Goal: Task Accomplishment & Management: Use online tool/utility

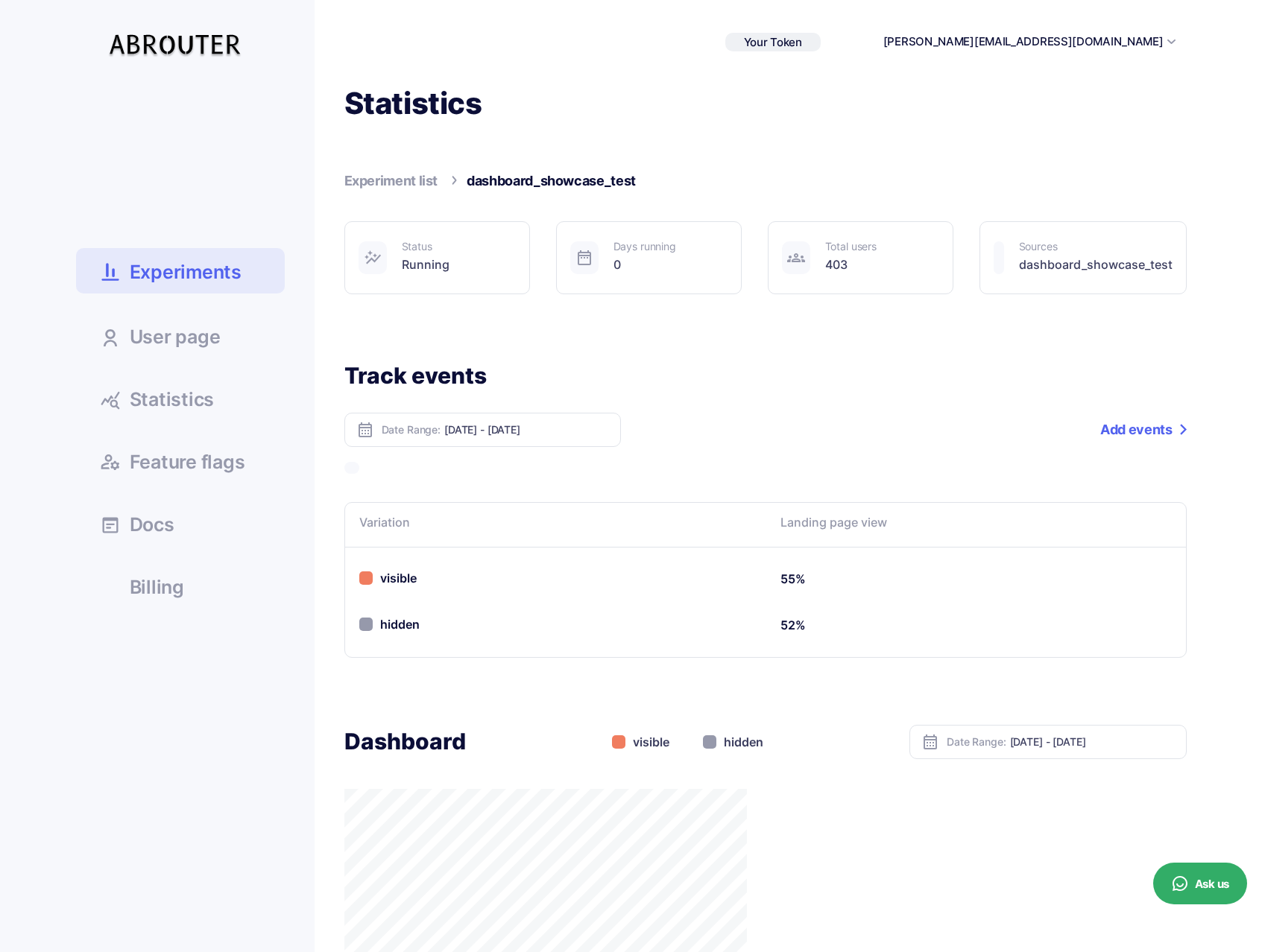
click at [399, 173] on link "Experiment list" at bounding box center [391, 181] width 94 height 16
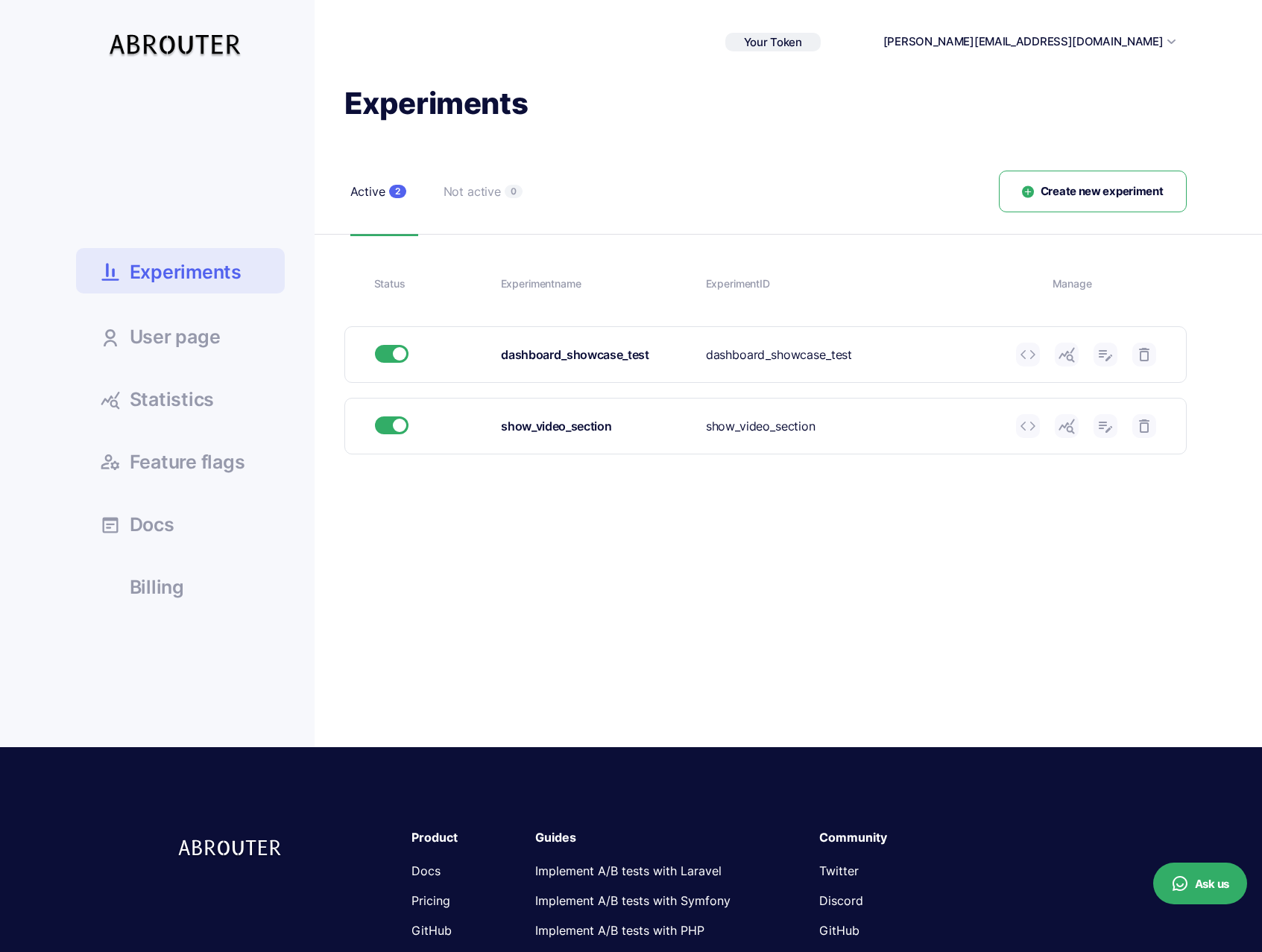
click at [1071, 429] on icon at bounding box center [1067, 426] width 18 height 18
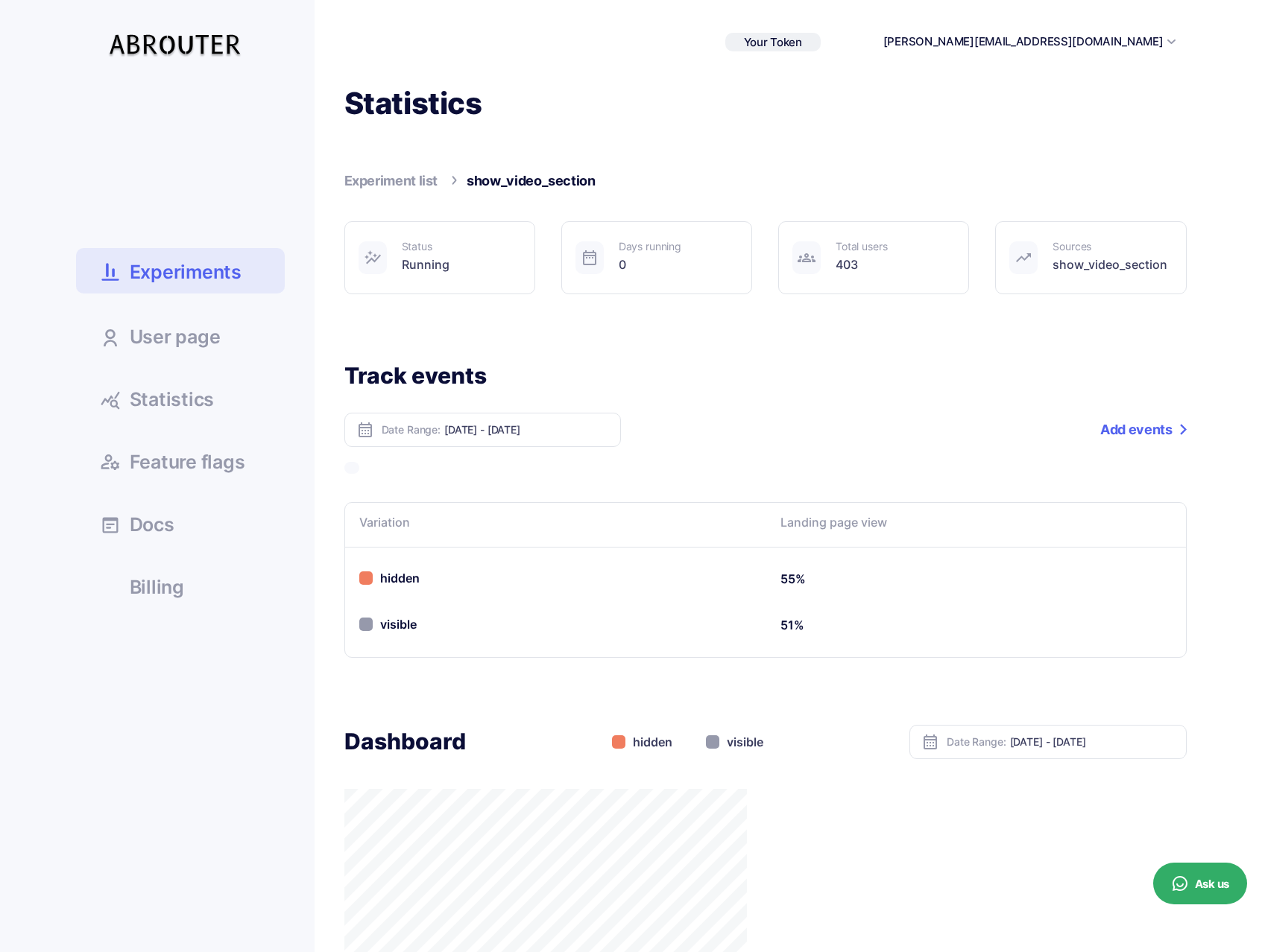
click at [849, 143] on div "Statistics Experiment list show_video_section Status Running Days running 0 403" at bounding box center [751, 537] width 872 height 907
click at [1162, 432] on link "Add events" at bounding box center [1143, 430] width 86 height 35
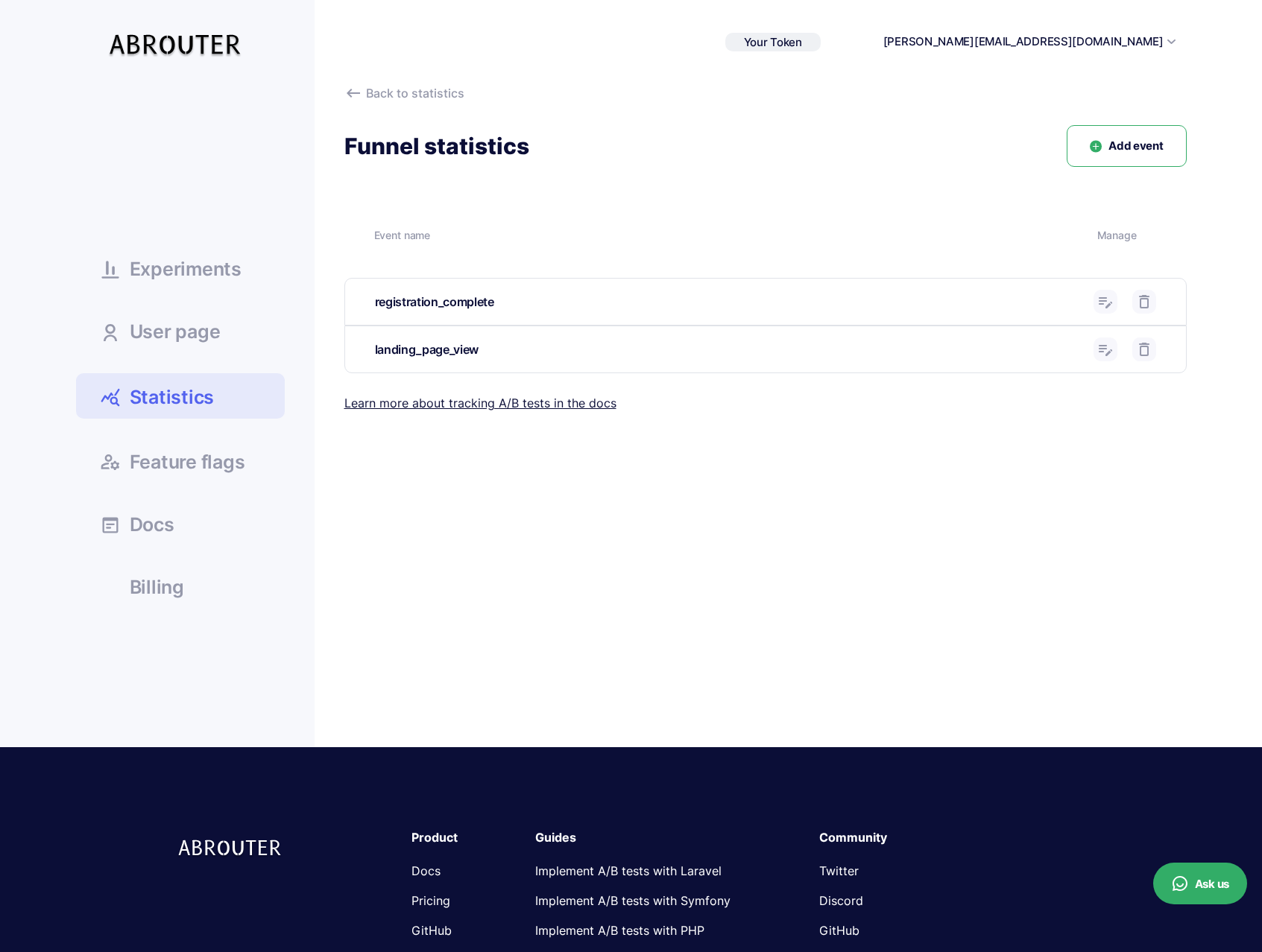
click at [461, 296] on div "registration_complete" at bounding box center [728, 302] width 707 height 19
copy div "registration_complete Edit name Cancel Update"
click at [183, 286] on link "Experiments" at bounding box center [180, 268] width 209 height 41
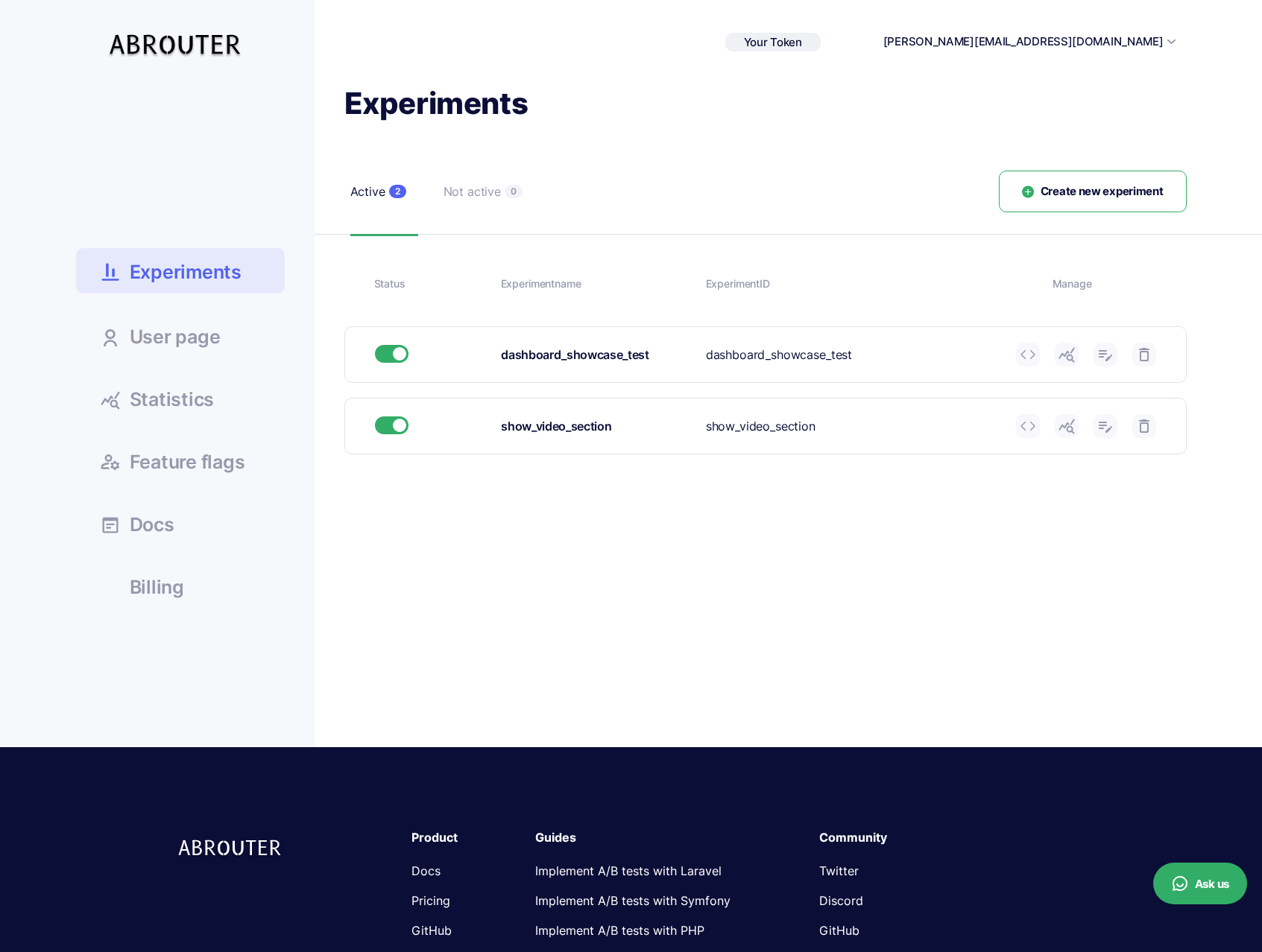
click at [1064, 349] on icon at bounding box center [1067, 355] width 18 height 18
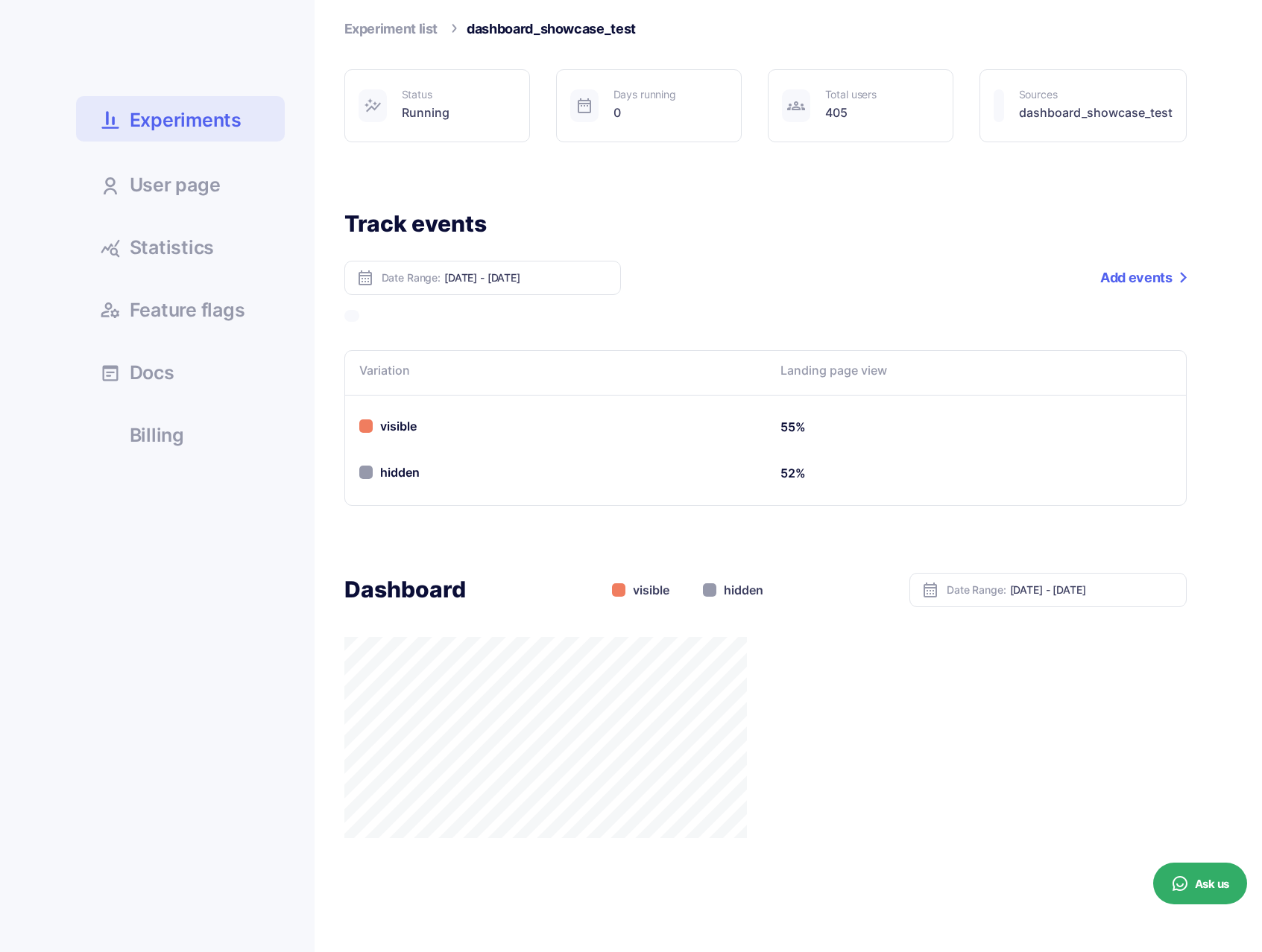
scroll to position [480, 0]
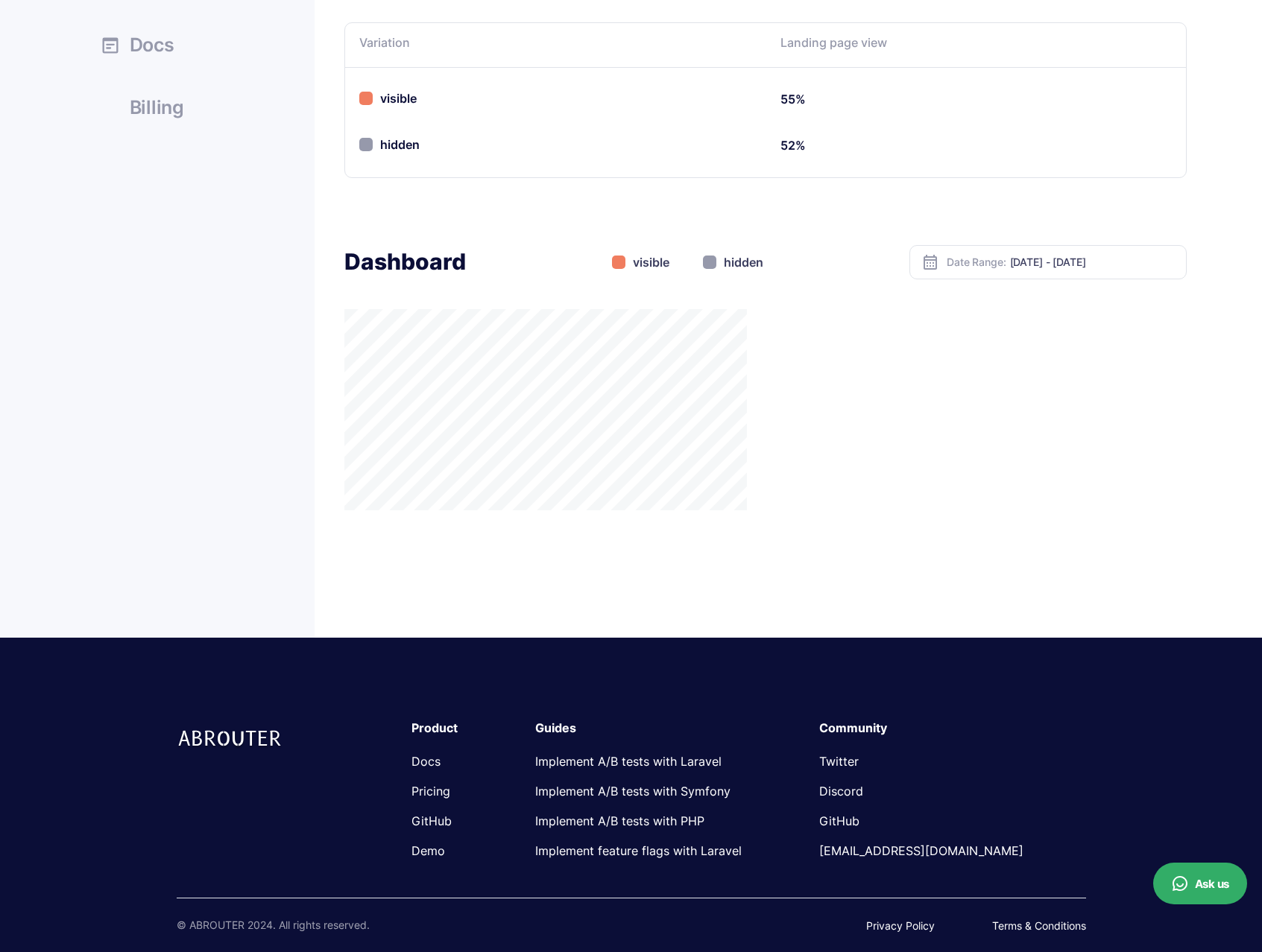
click at [1104, 259] on input "Oct 04, 2025 - Oct 10, 2025" at bounding box center [1093, 262] width 165 height 13
click at [1094, 277] on li "Today" at bounding box center [1087, 285] width 105 height 23
type input "Oct 10, 2025 - Oct 10, 2025"
click at [1092, 267] on input "Oct 10, 2025 - Oct 10, 2025" at bounding box center [1093, 262] width 165 height 13
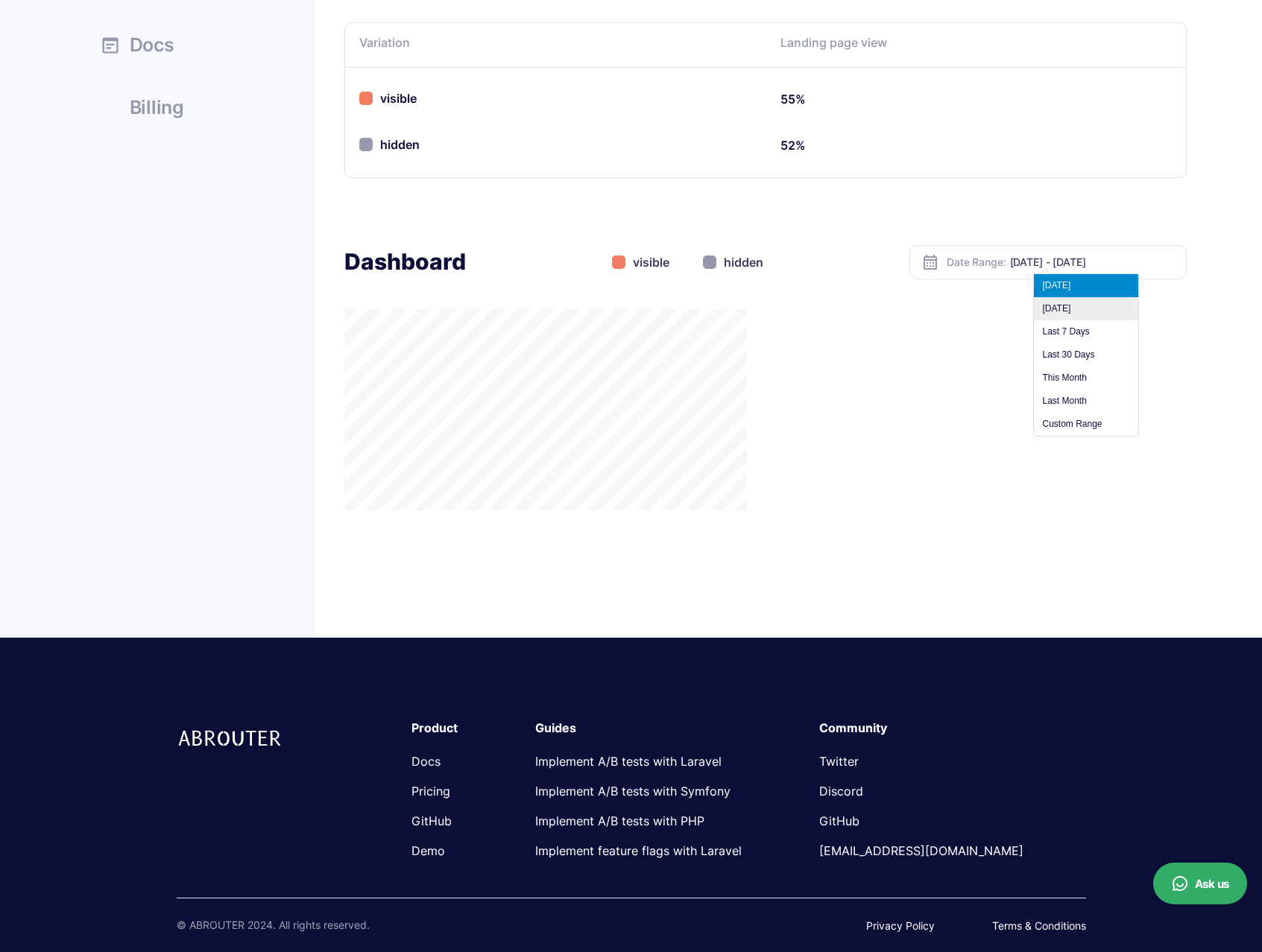
click at [1093, 307] on li "Yesterday" at bounding box center [1087, 308] width 105 height 23
type input "Oct 09, 2025 - Oct 09, 2025"
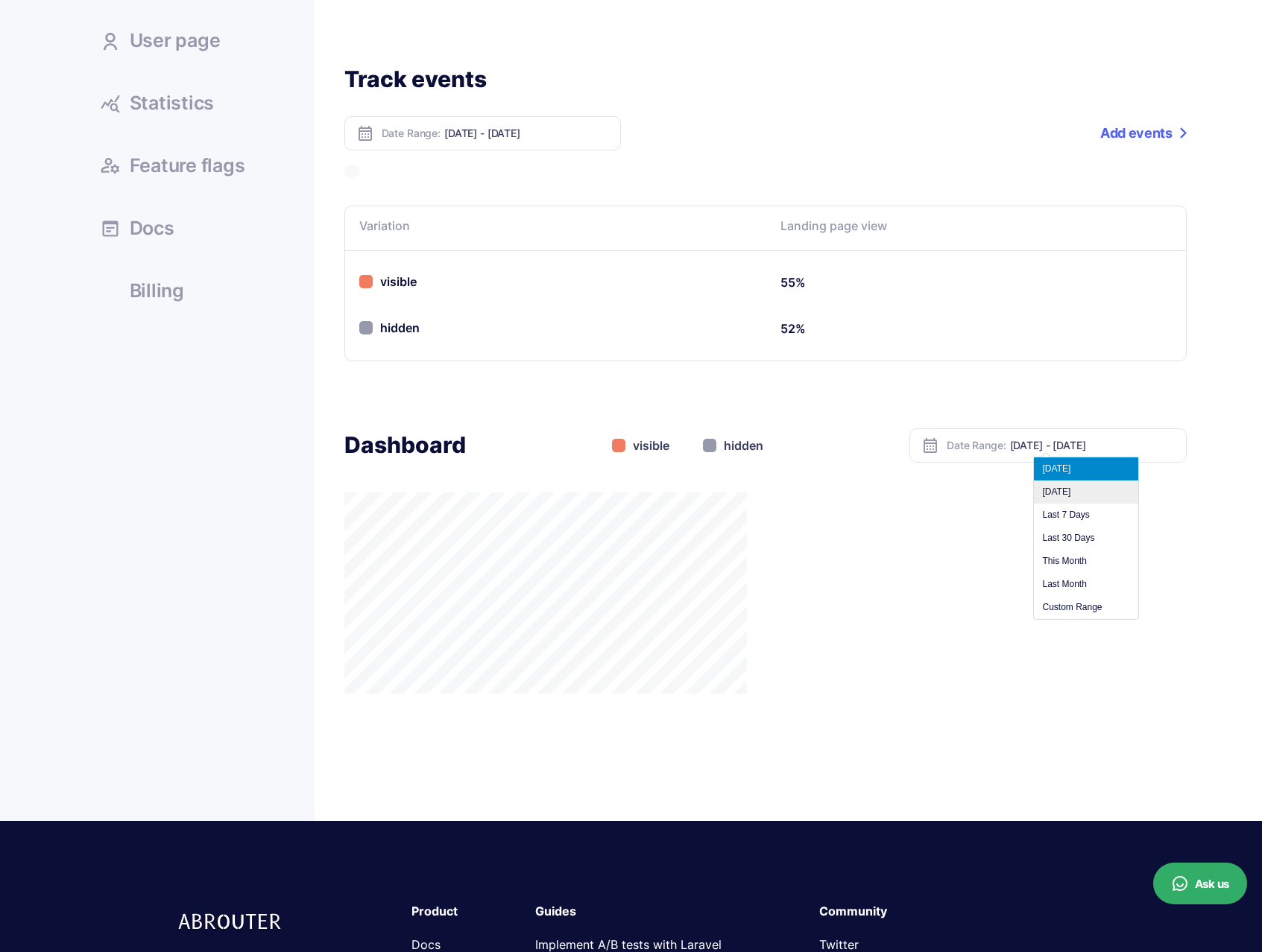
scroll to position [165, 0]
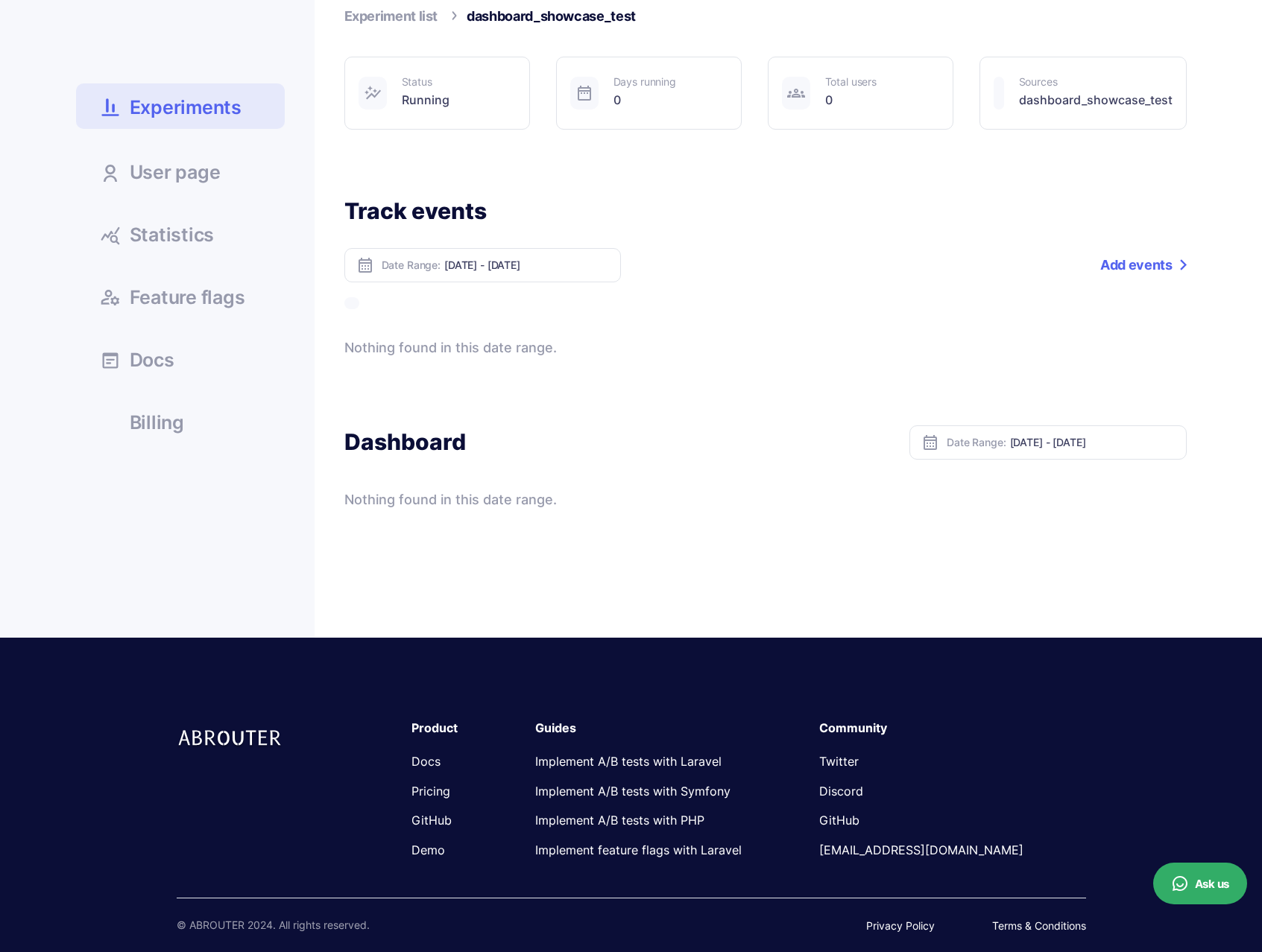
click at [1088, 257] on div "Date Range: Oct 09, 2025 - Oct 09, 2025 Add a tag Add events" at bounding box center [766, 265] width 843 height 35
click at [1112, 263] on link "Add events" at bounding box center [1143, 265] width 86 height 35
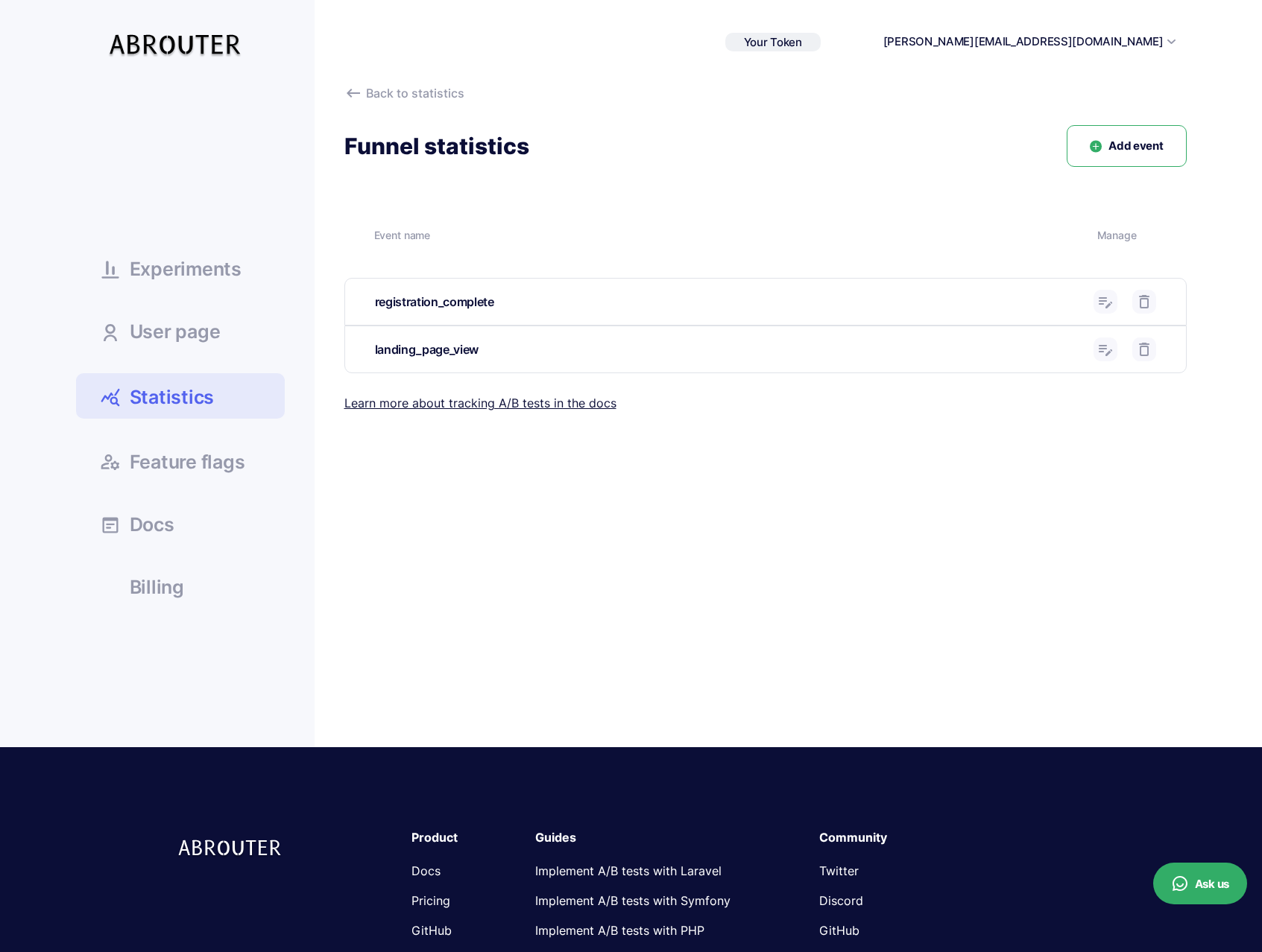
click at [1098, 299] on icon at bounding box center [1106, 302] width 18 height 18
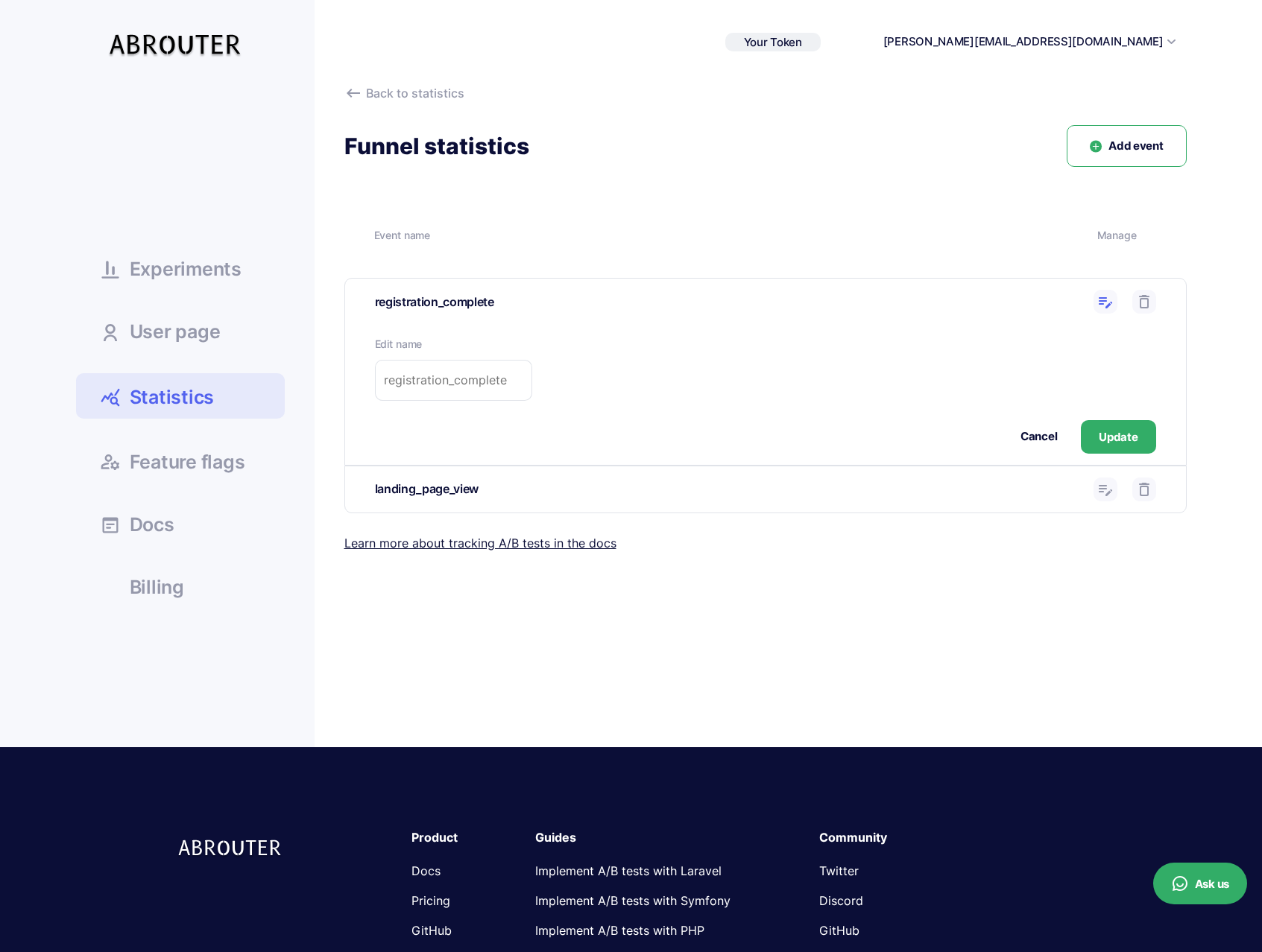
click at [1104, 301] on use at bounding box center [1106, 303] width 14 height 11
click at [1043, 435] on button "Cancel" at bounding box center [1038, 436] width 37 height 17
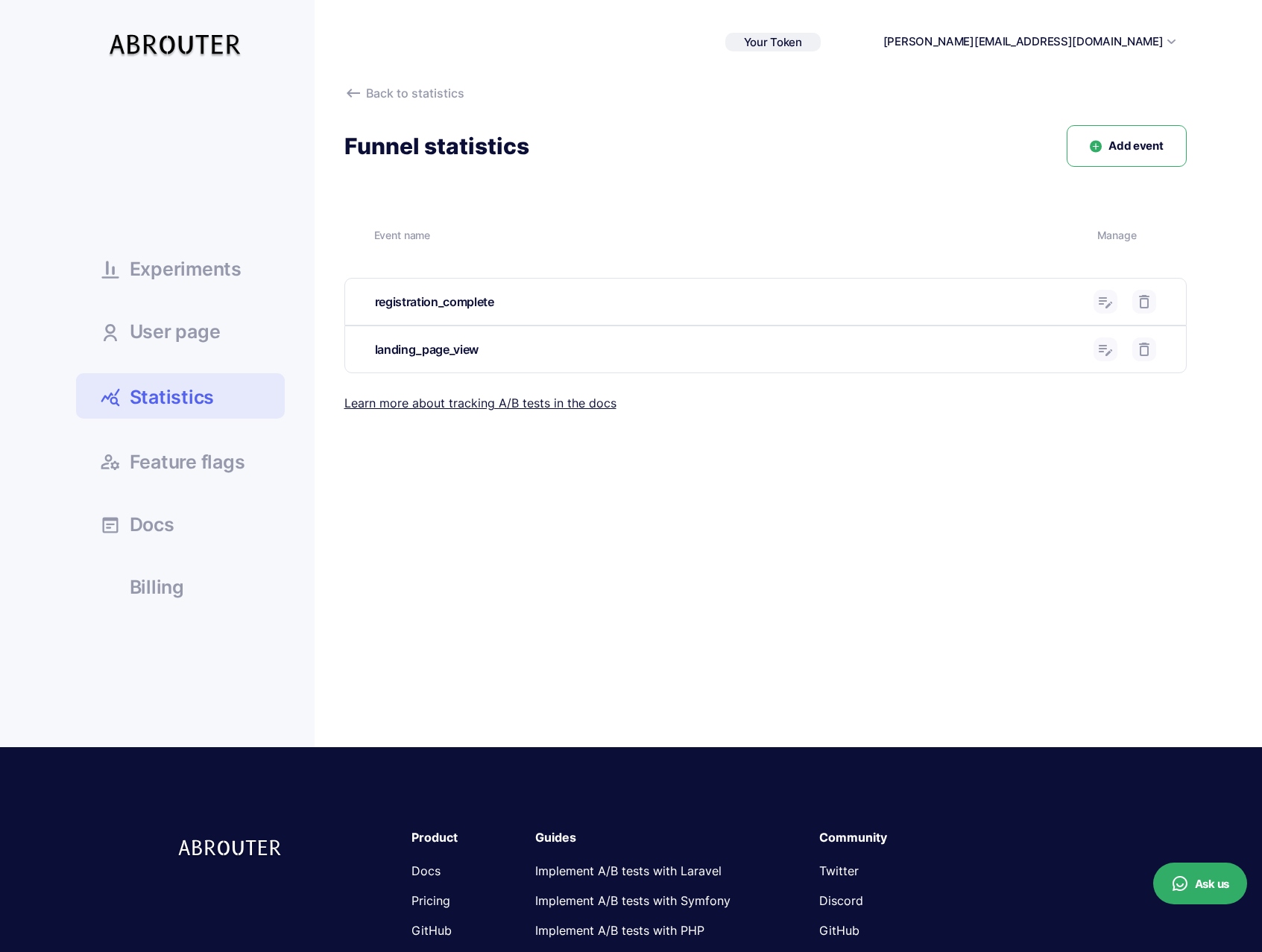
click at [0, 0] on use at bounding box center [0, 0] width 0 height 0
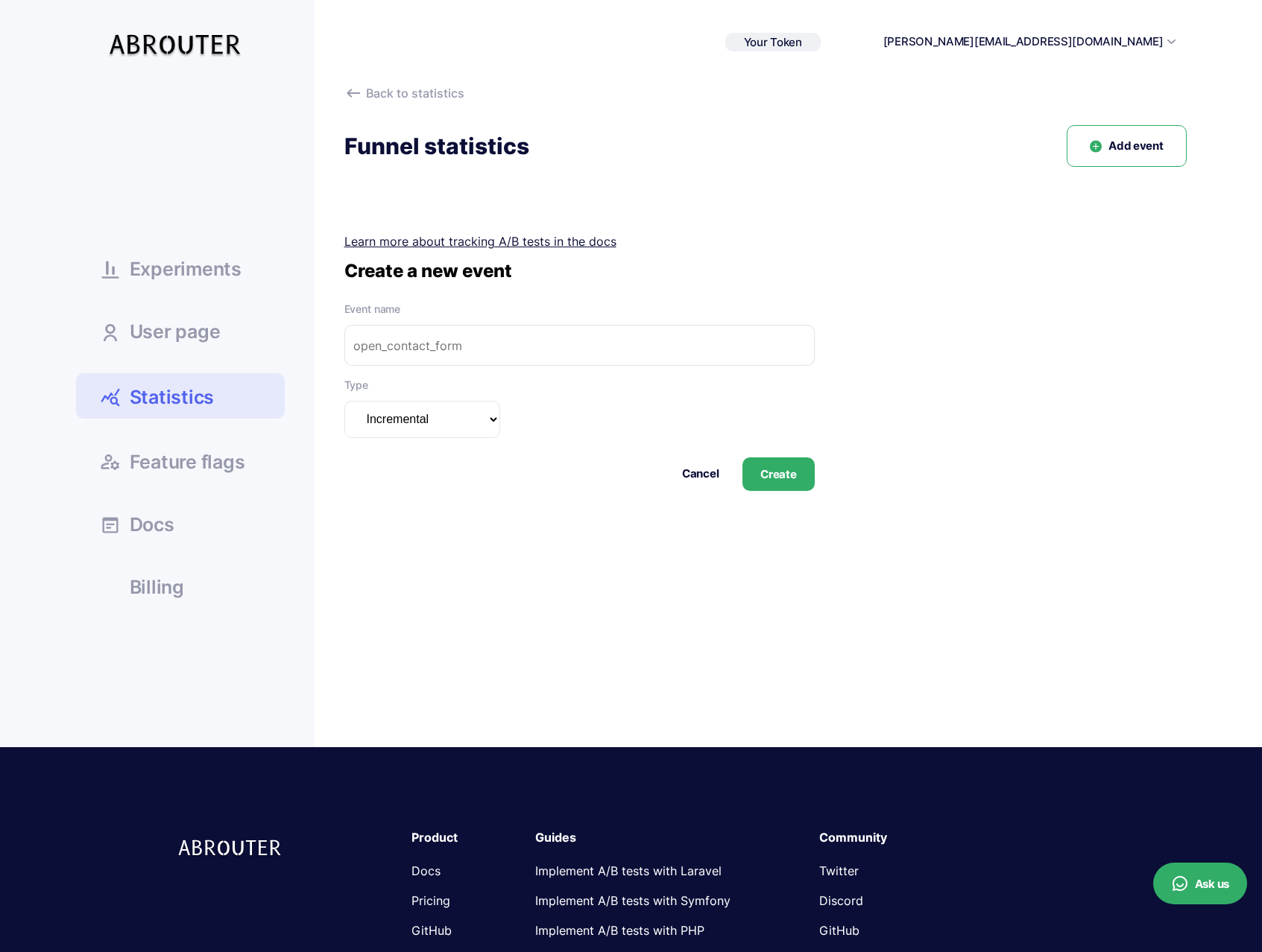
click at [579, 329] on input "text" at bounding box center [580, 345] width 471 height 41
click at [577, 336] on input "text" at bounding box center [580, 345] width 471 height 41
click at [217, 232] on ul "Experiments User page Statistics Docs" at bounding box center [180, 345] width 209 height 522
click at [195, 262] on span "Experiments" at bounding box center [185, 269] width 112 height 19
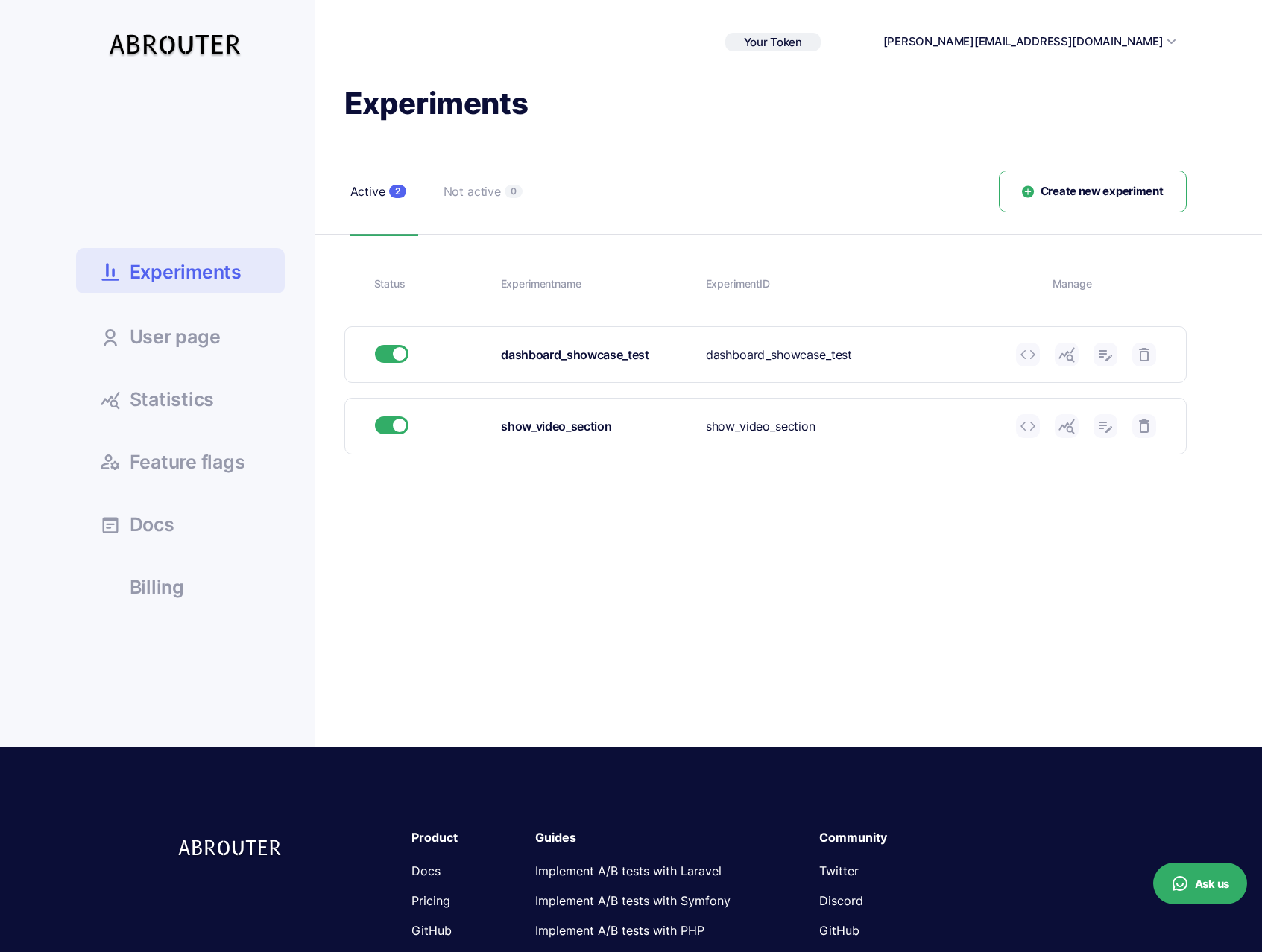
click at [226, 260] on span "Experiments" at bounding box center [185, 272] width 112 height 26
click at [180, 339] on span "User page" at bounding box center [175, 337] width 91 height 19
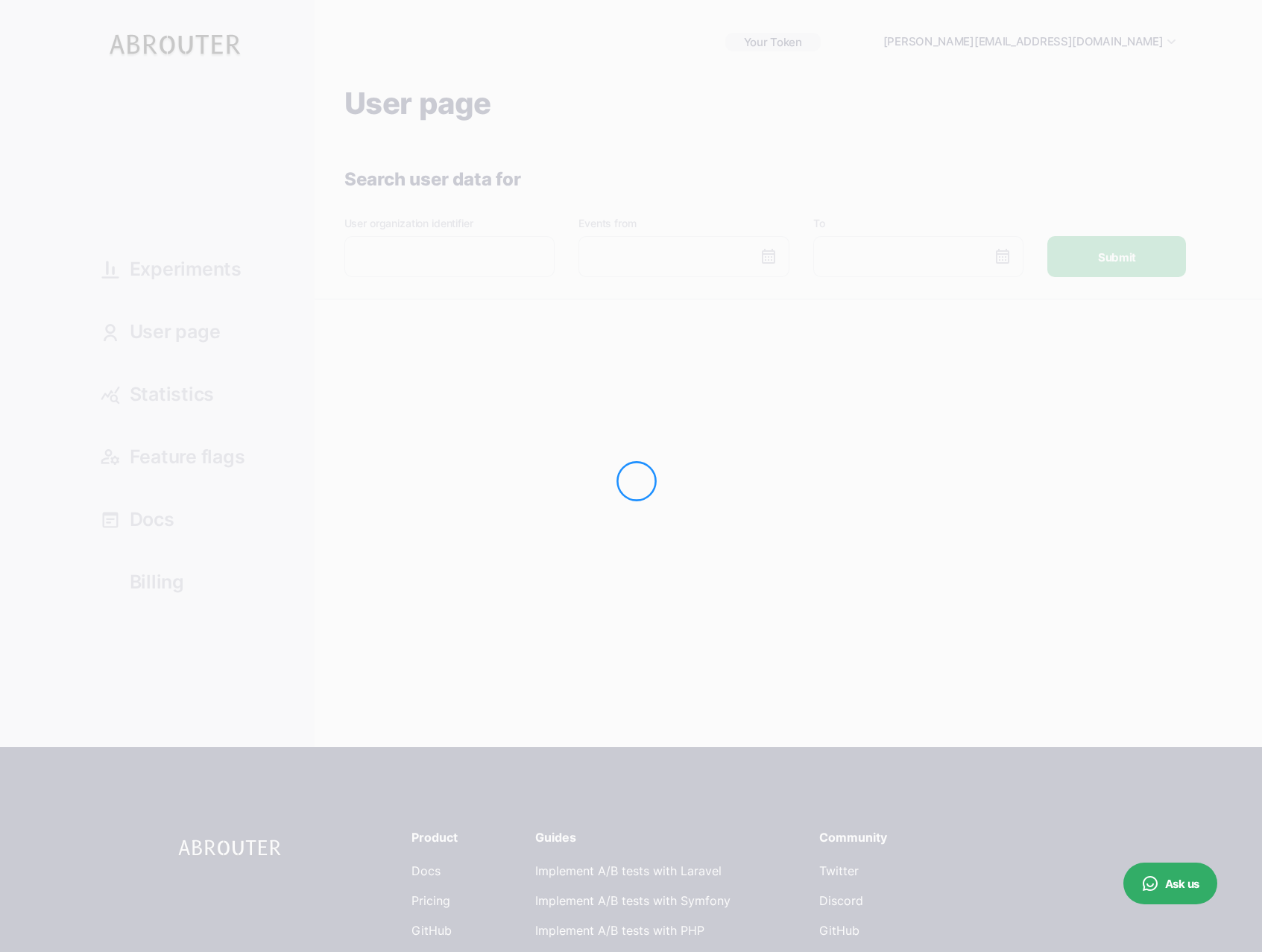
type input "September 10, 2025"
type input "October 11, 2025"
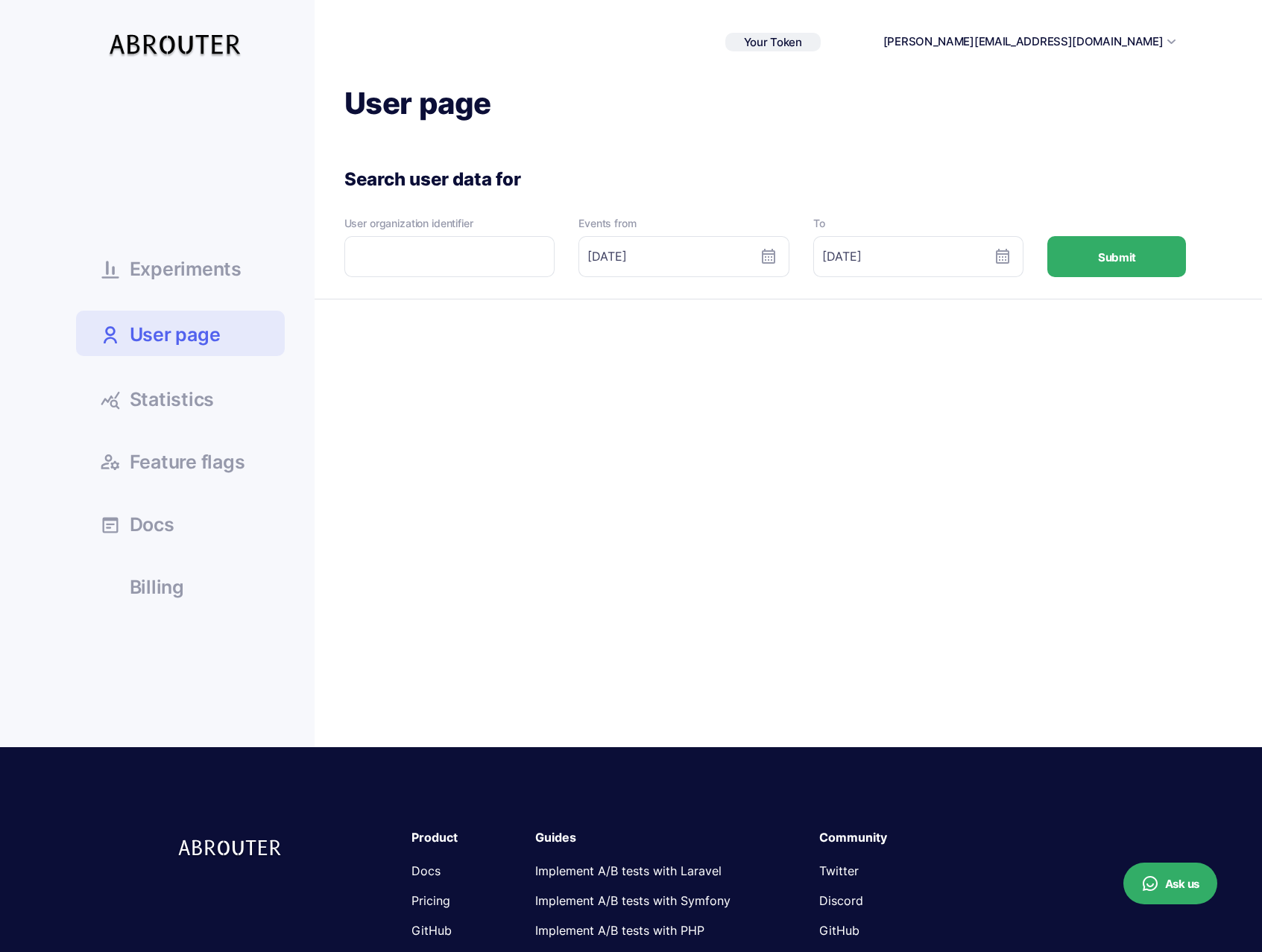
click at [183, 396] on span "Statistics" at bounding box center [172, 399] width 85 height 19
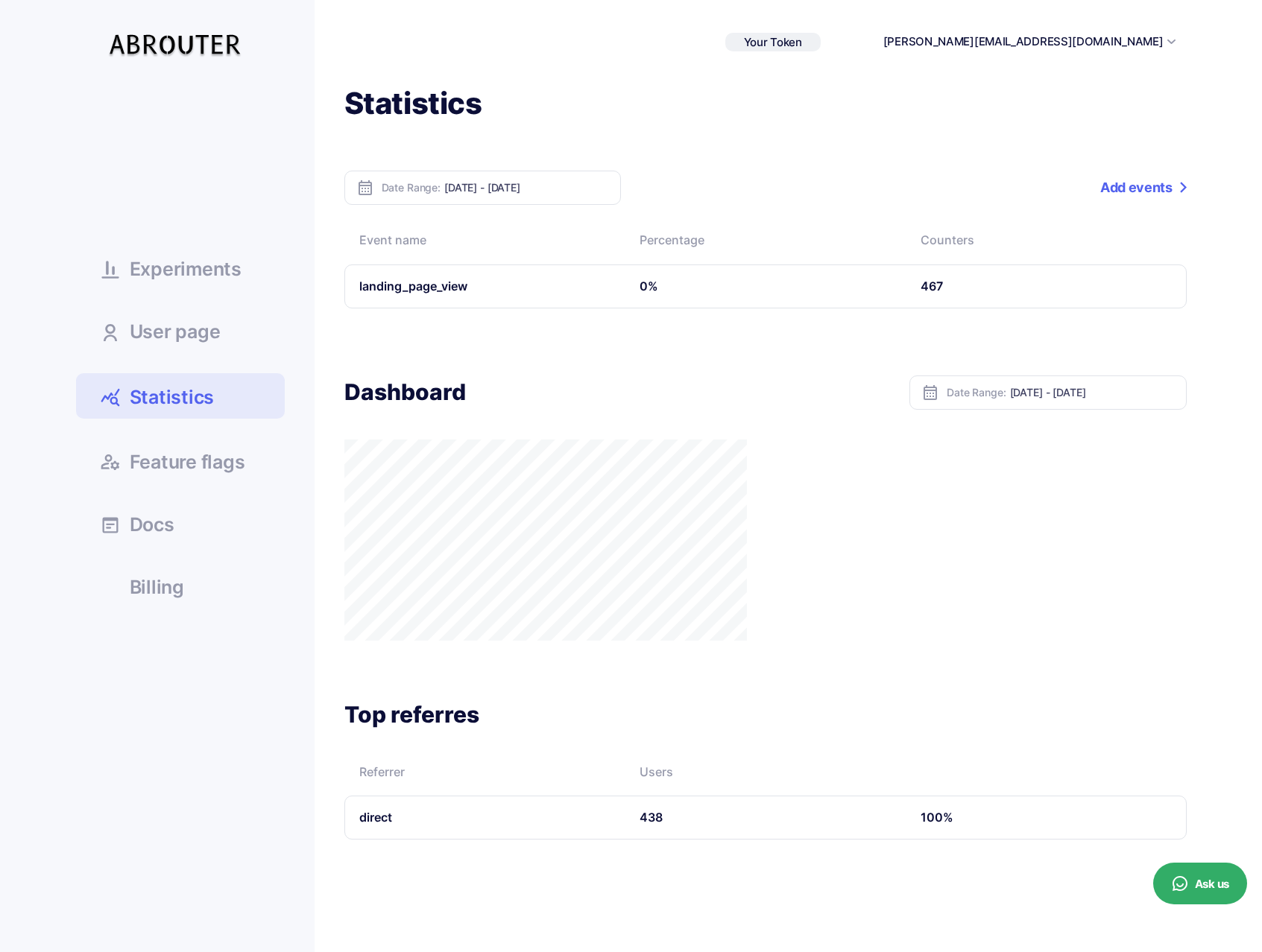
click at [1147, 180] on link "Add events" at bounding box center [1143, 188] width 86 height 35
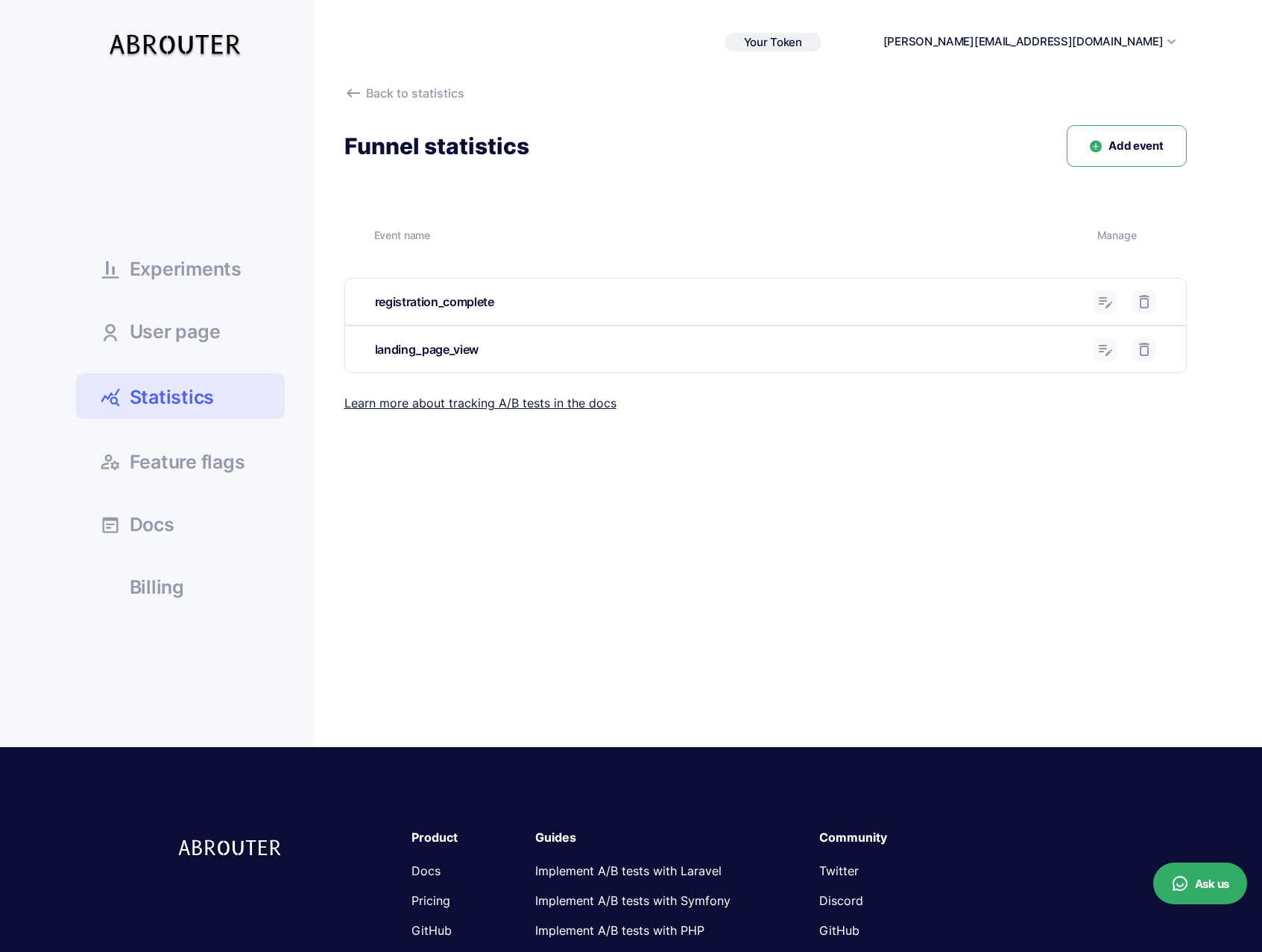
click at [1121, 151] on span "Add event" at bounding box center [1135, 145] width 54 height 17
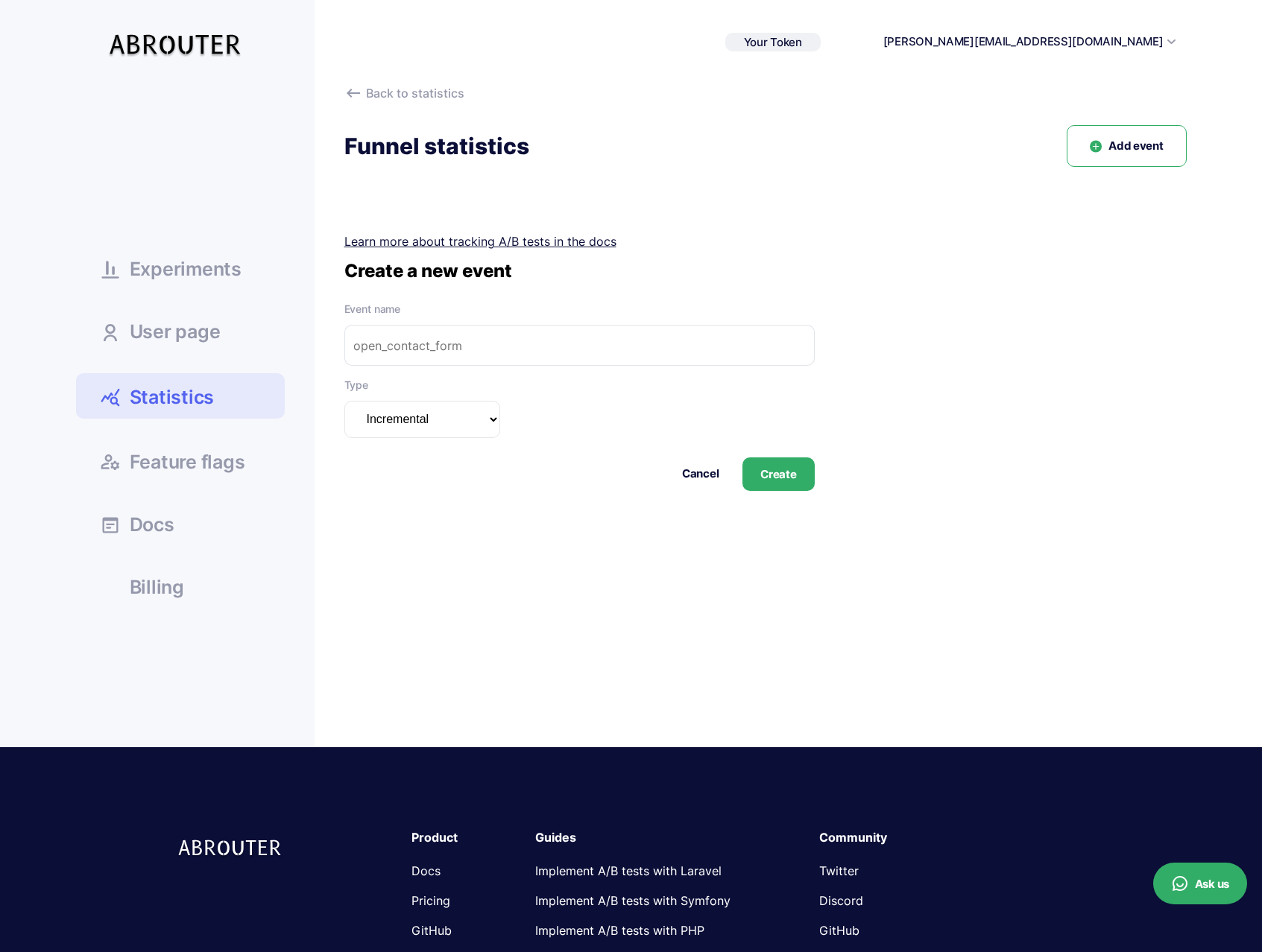
click at [514, 352] on input "text" at bounding box center [580, 345] width 471 height 41
click at [382, 344] on input "registyration_initiated" at bounding box center [580, 345] width 471 height 41
click at [443, 346] on input "registration_initiated" at bounding box center [580, 345] width 471 height 41
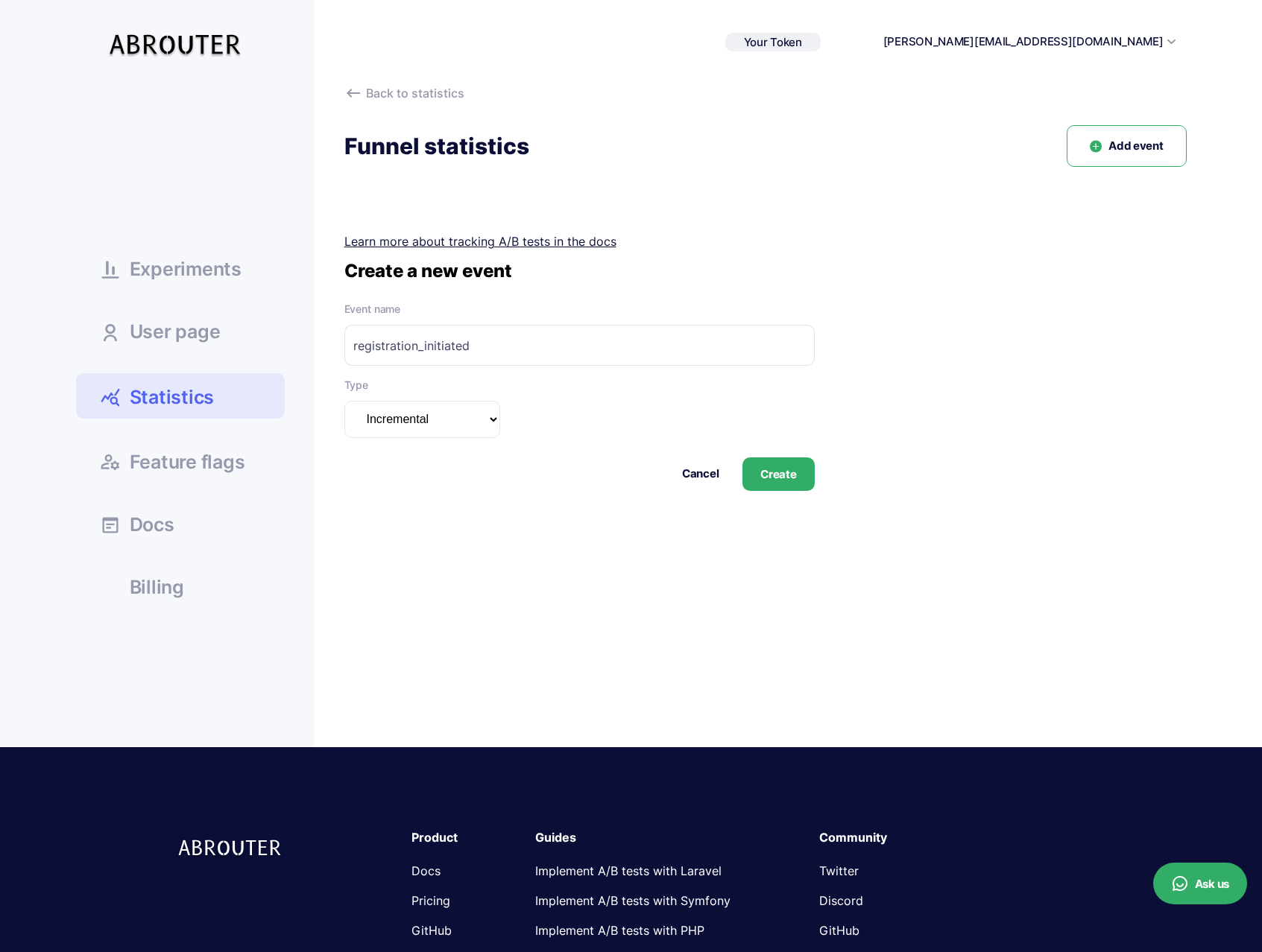
click at [443, 346] on input "registration_initiated" at bounding box center [580, 345] width 471 height 41
type input "registration_initiated"
click at [777, 477] on button "Create" at bounding box center [778, 475] width 71 height 34
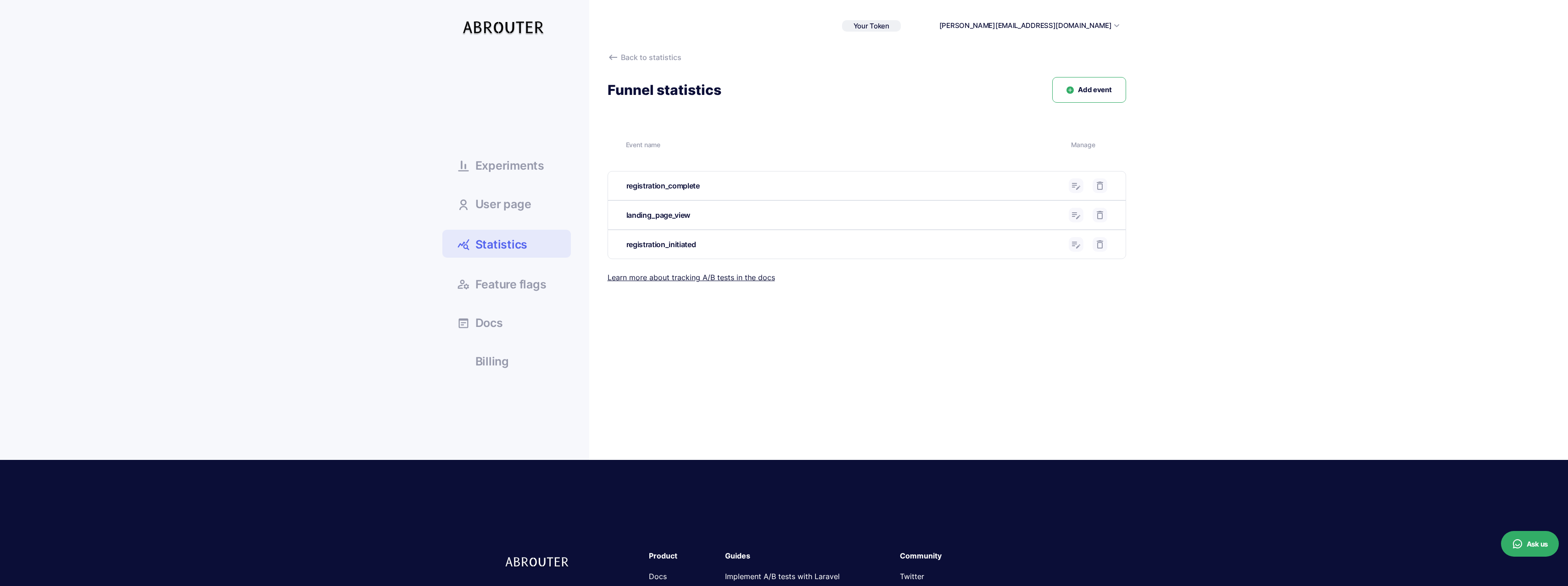
click at [514, 208] on span "User page" at bounding box center [503, 204] width 56 height 12
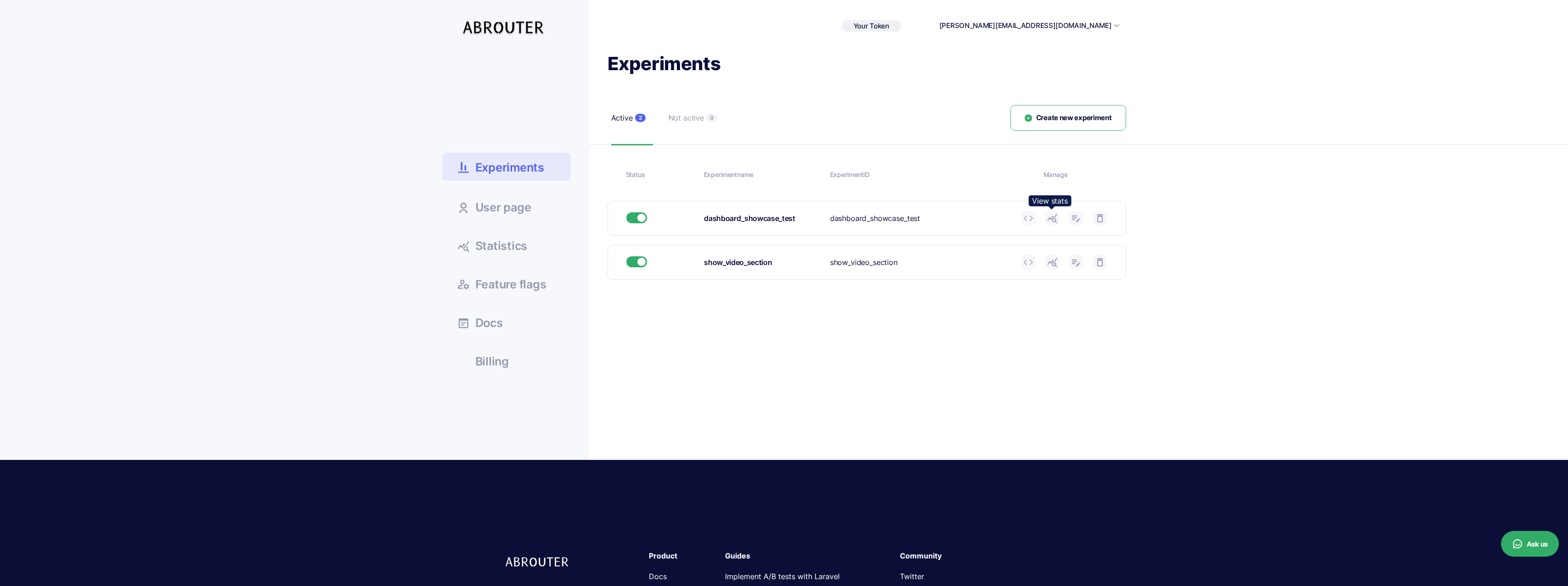
click at [1052, 218] on icon at bounding box center [1052, 218] width 11 height 11
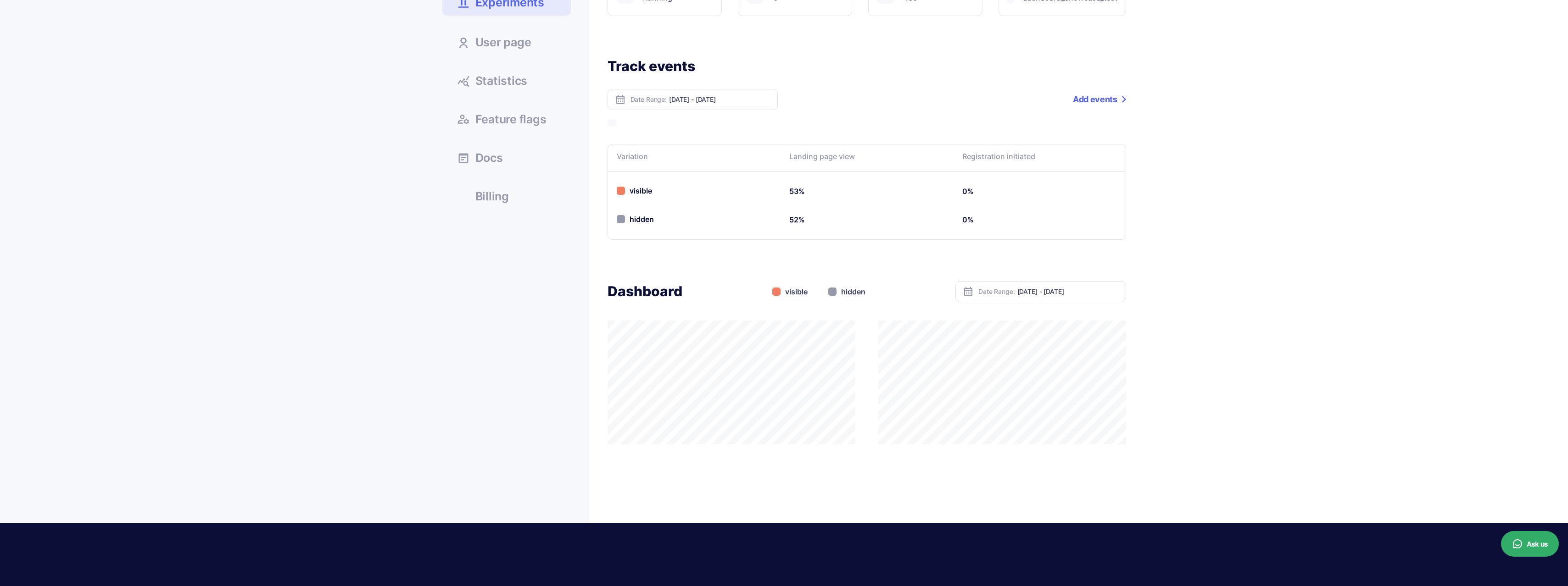
scroll to position [182, 0]
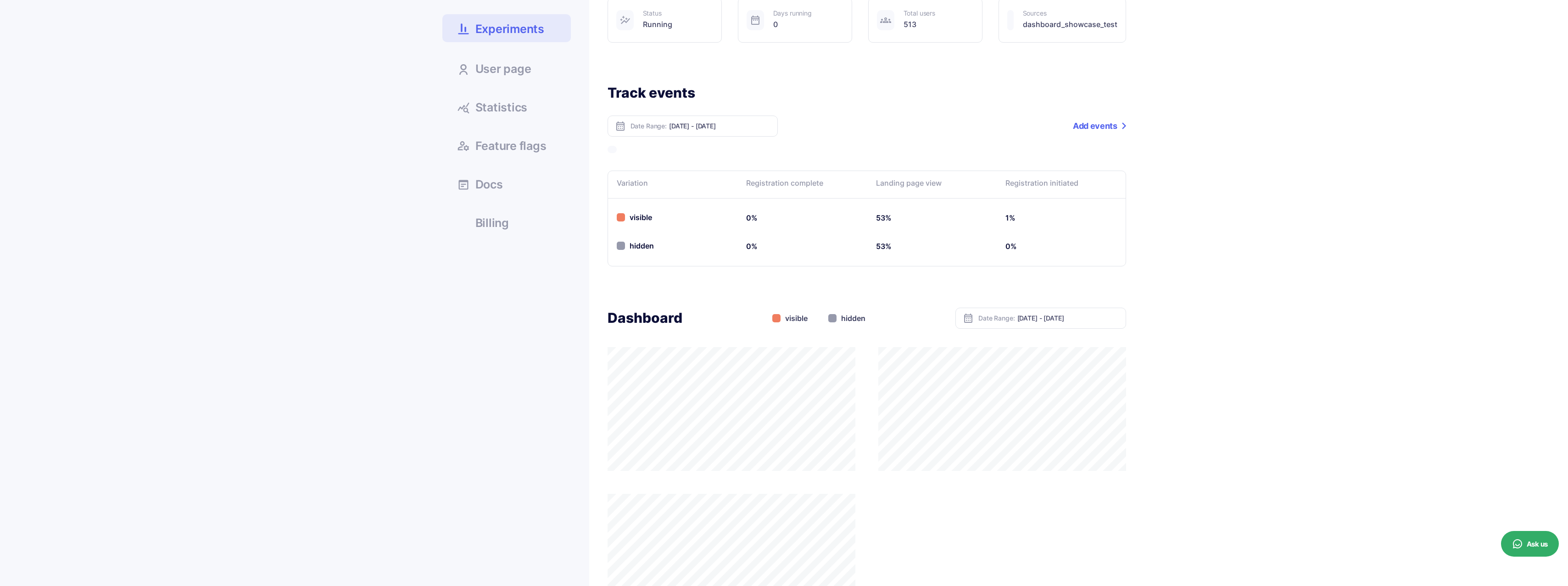
scroll to position [5, 0]
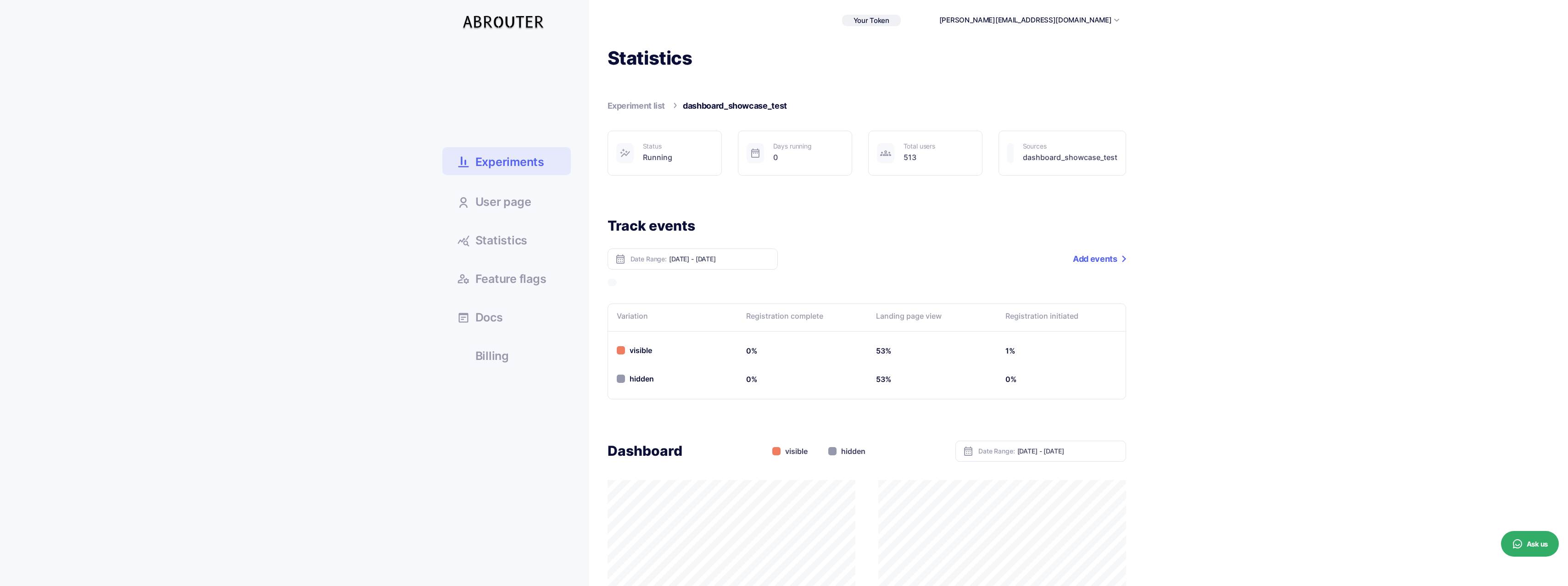
click at [510, 246] on span "Statistics" at bounding box center [502, 240] width 52 height 12
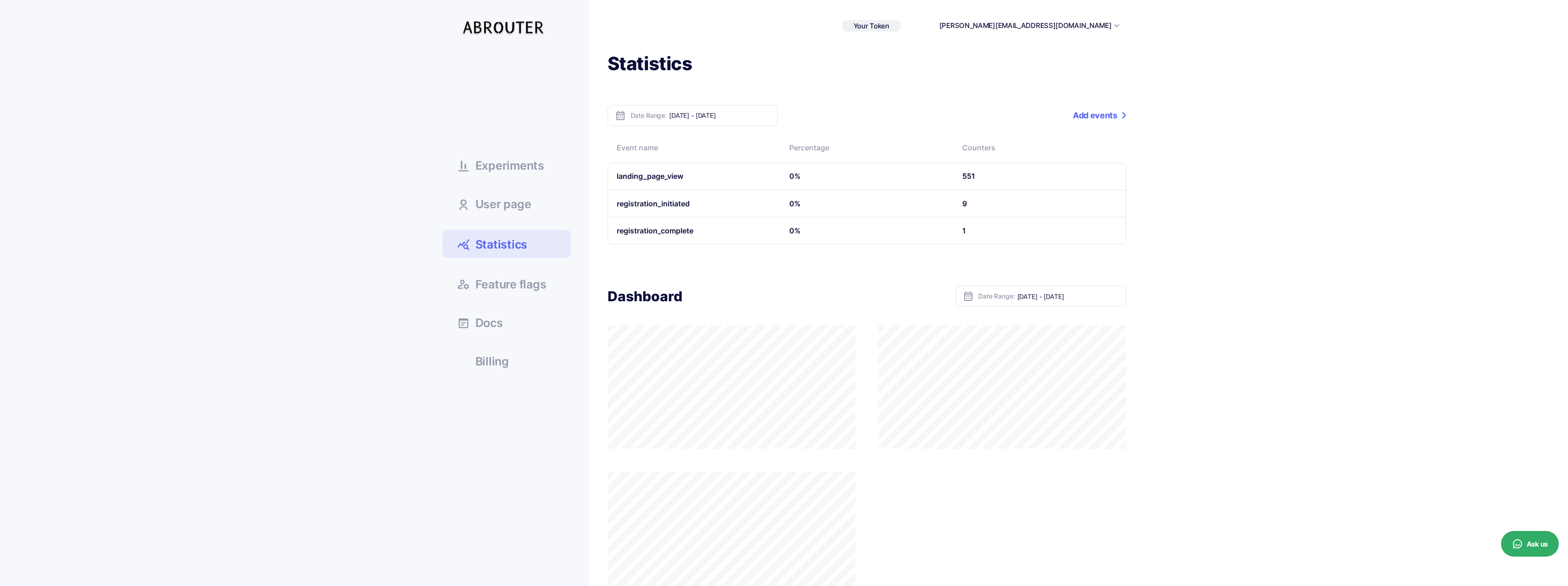
click at [527, 188] on ul "Experiments User page Statistics Docs" at bounding box center [506, 212] width 128 height 321
click at [524, 200] on span "User page" at bounding box center [503, 204] width 56 height 12
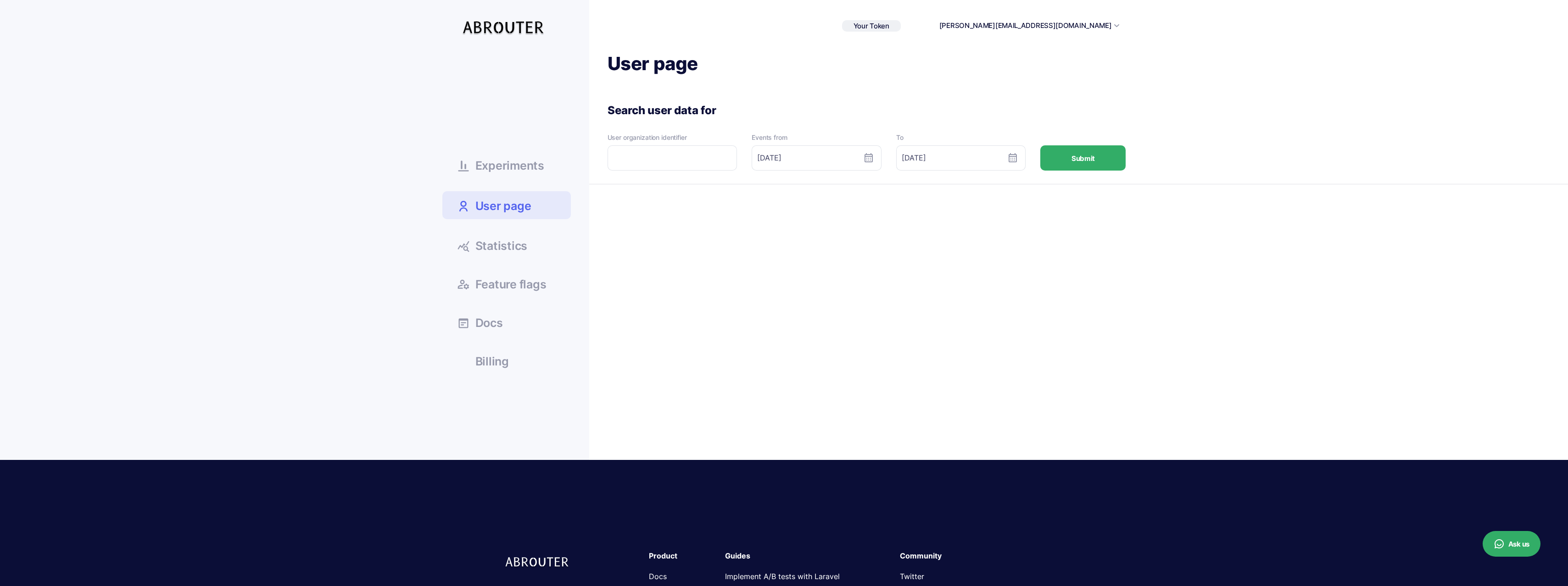
click at [1065, 158] on button "Submit" at bounding box center [1083, 158] width 85 height 25
click at [502, 291] on link "Feature flags" at bounding box center [506, 284] width 128 height 25
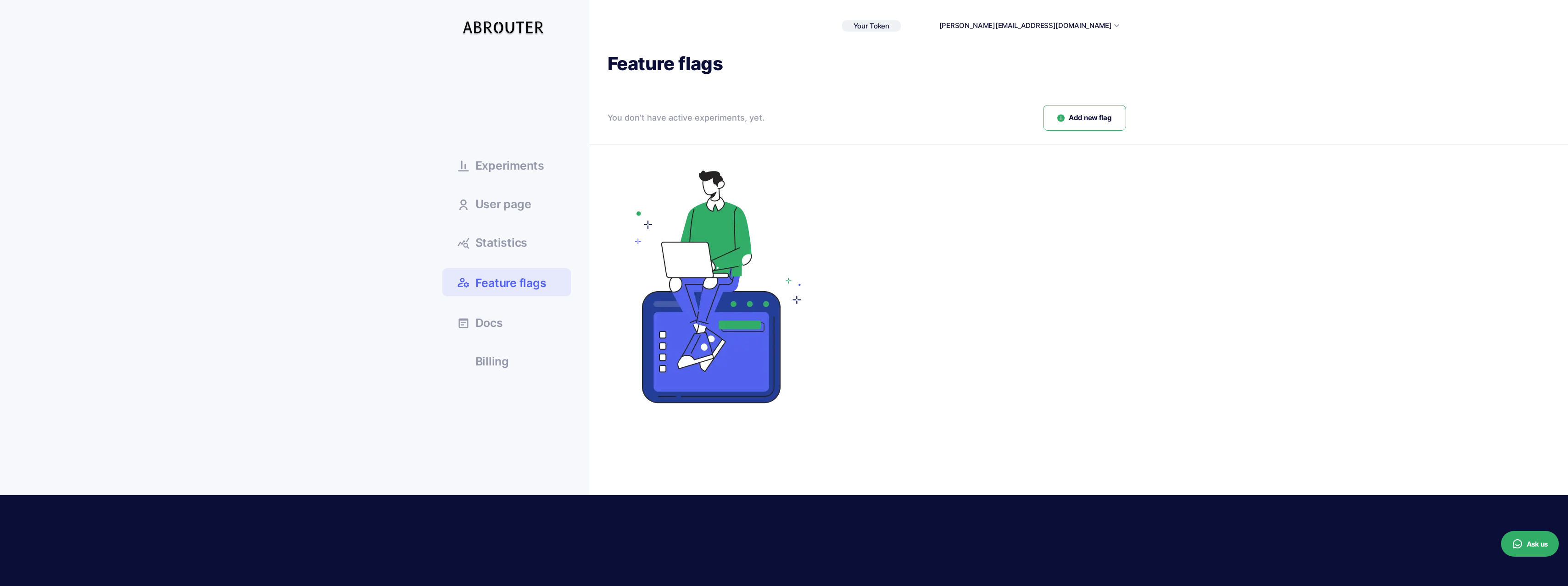
click at [489, 363] on span "Billing" at bounding box center [492, 361] width 33 height 12
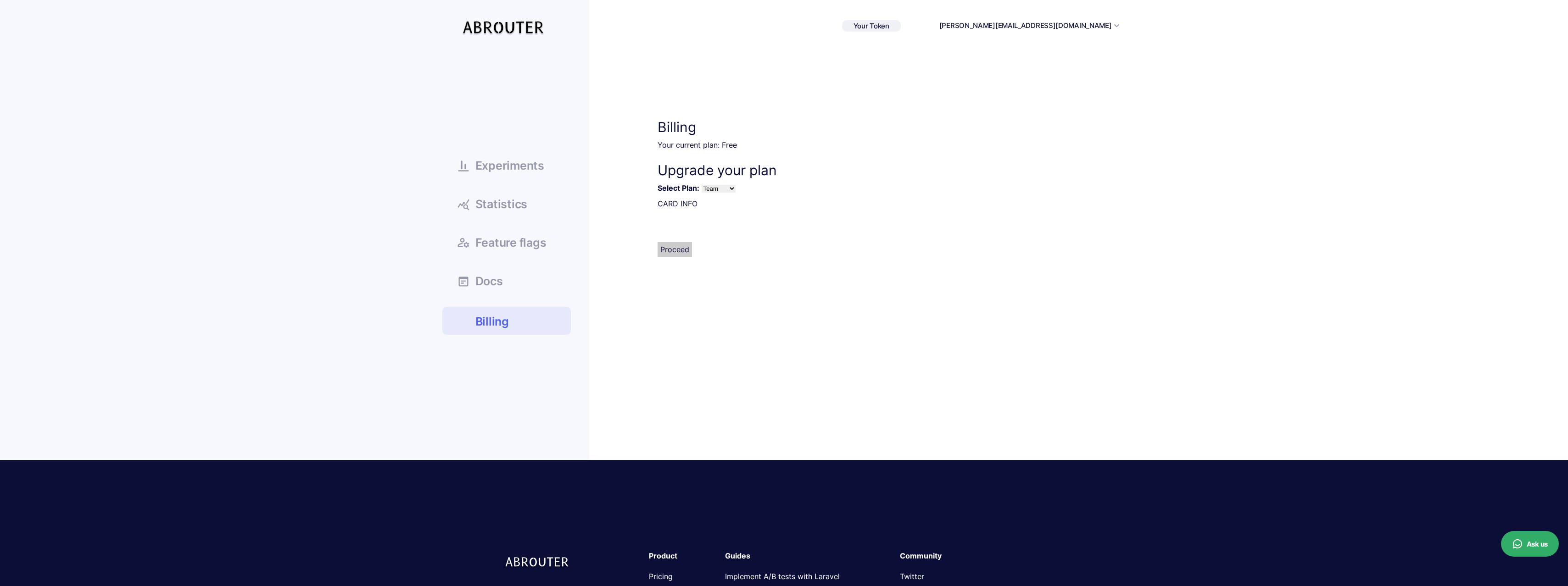
click at [693, 186] on b "Select Plan:" at bounding box center [678, 188] width 42 height 9
click at [722, 191] on select "Team Premium" at bounding box center [719, 189] width 34 height 8
click at [475, 166] on link "Experiments" at bounding box center [506, 165] width 128 height 25
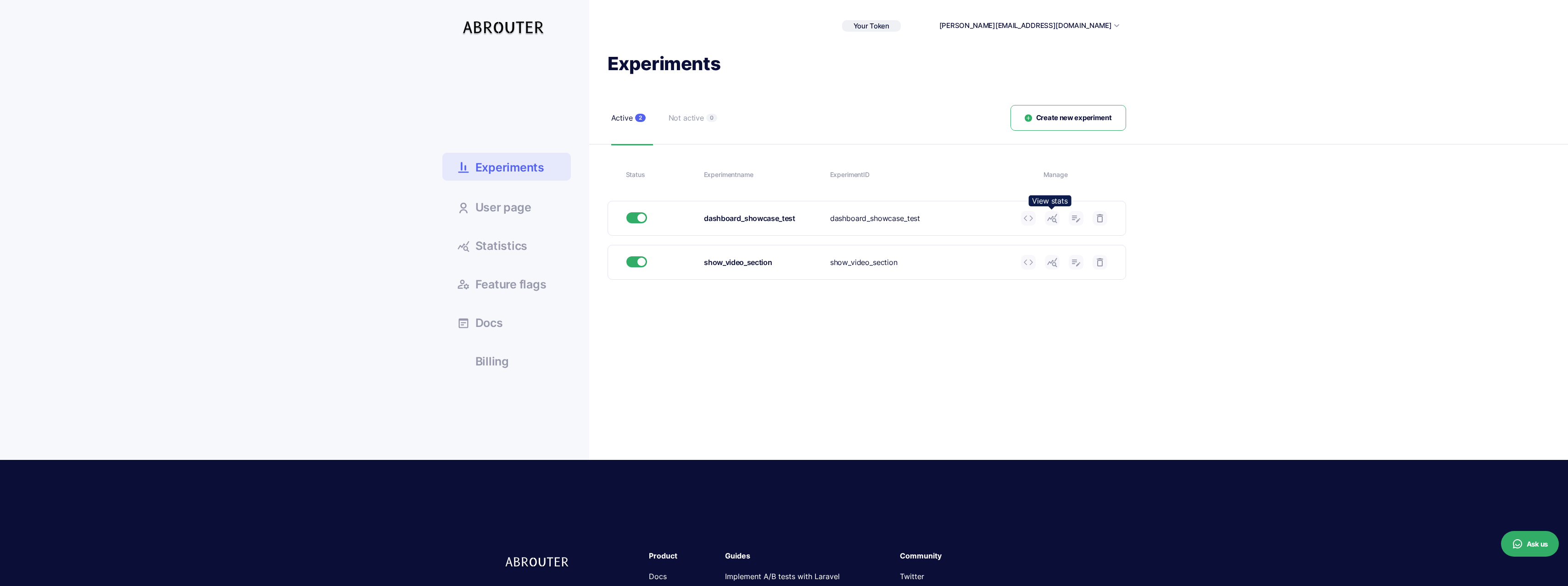
click at [1053, 221] on use at bounding box center [1052, 218] width 10 height 9
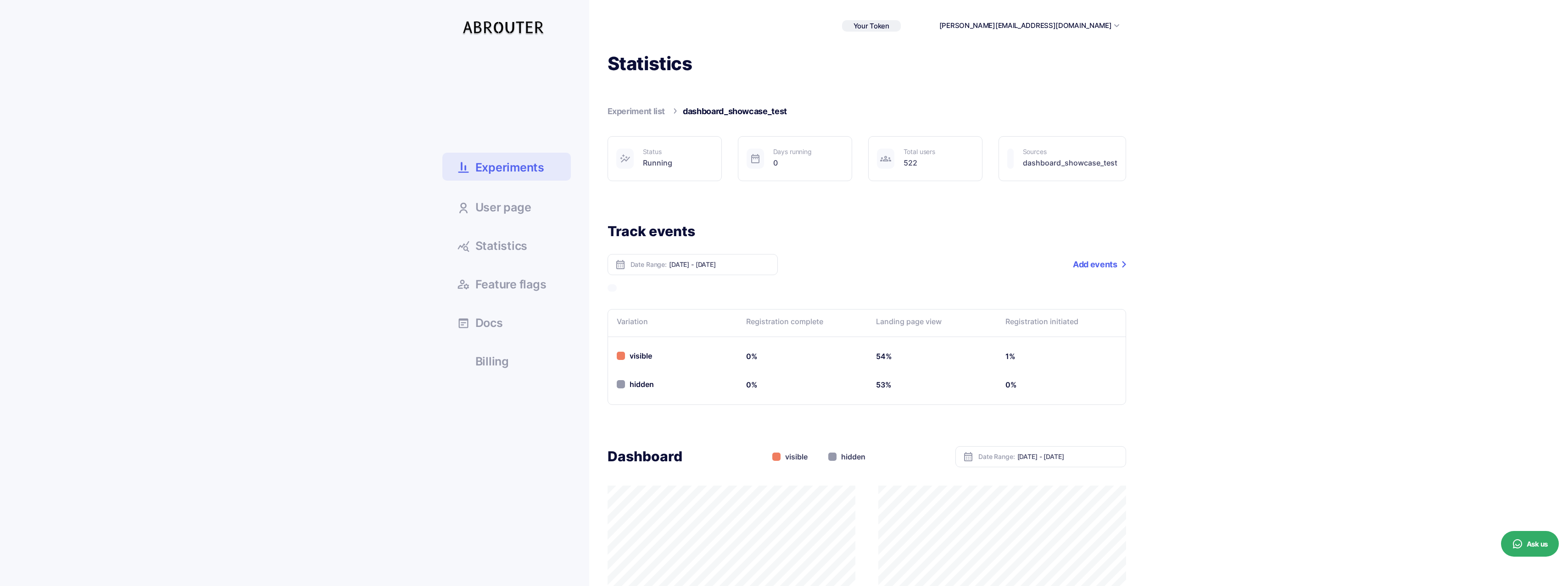
click at [1091, 265] on link "Add events" at bounding box center [1099, 265] width 53 height 21
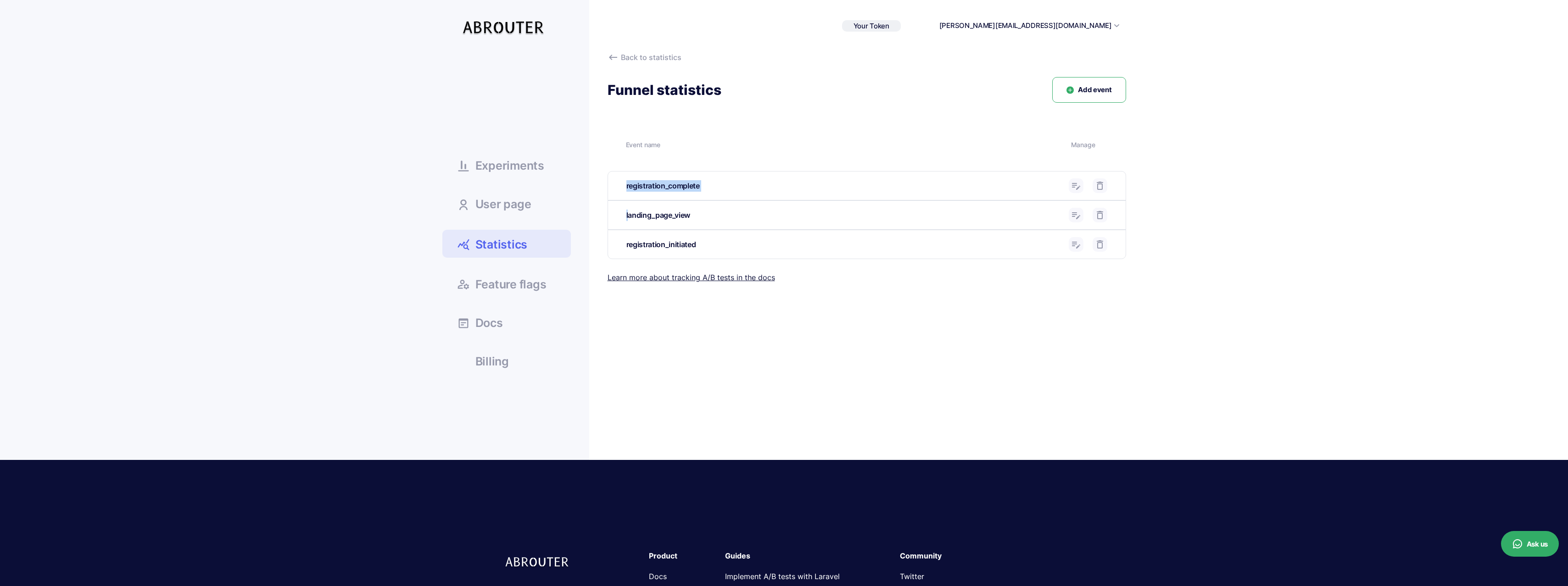
drag, startPoint x: 630, startPoint y: 206, endPoint x: 642, endPoint y: 162, distance: 45.6
click at [642, 162] on div "Event name Manage registration_complete Edit name Cancel Update landing_page_vi…" at bounding box center [867, 195] width 519 height 129
click at [680, 232] on div "registration_initiated" at bounding box center [867, 244] width 517 height 29
drag, startPoint x: 1070, startPoint y: 186, endPoint x: 1082, endPoint y: 273, distance: 87.8
click at [1082, 273] on div "Back to statistics Funnel statistics Add event Event name Manage registration_c…" at bounding box center [867, 170] width 519 height 237
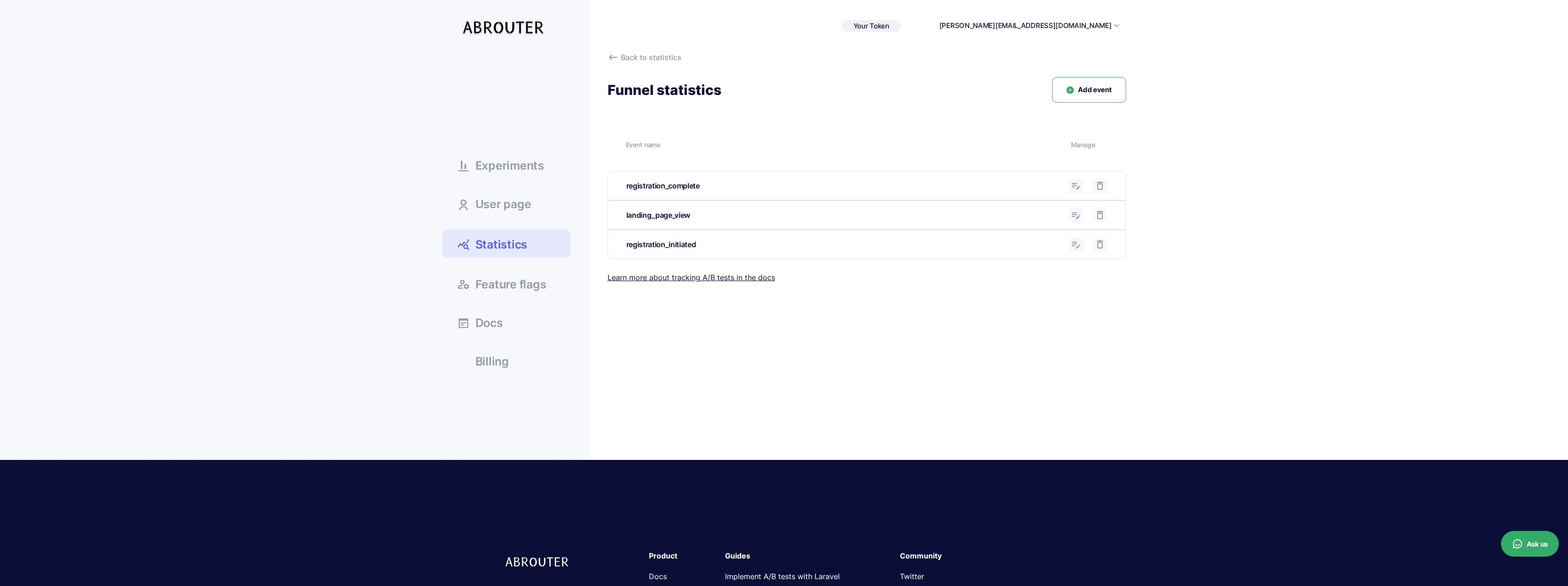
click at [630, 40] on div "Your Token 8b3dd1b650218ff arvid@podscan.fm Sign out" at bounding box center [784, 26] width 684 height 52
click at [627, 66] on div "Back to statistics Funnel statistics Add event Event name Manage registration_c…" at bounding box center [867, 170] width 519 height 237
click at [614, 58] on icon at bounding box center [613, 57] width 11 height 11
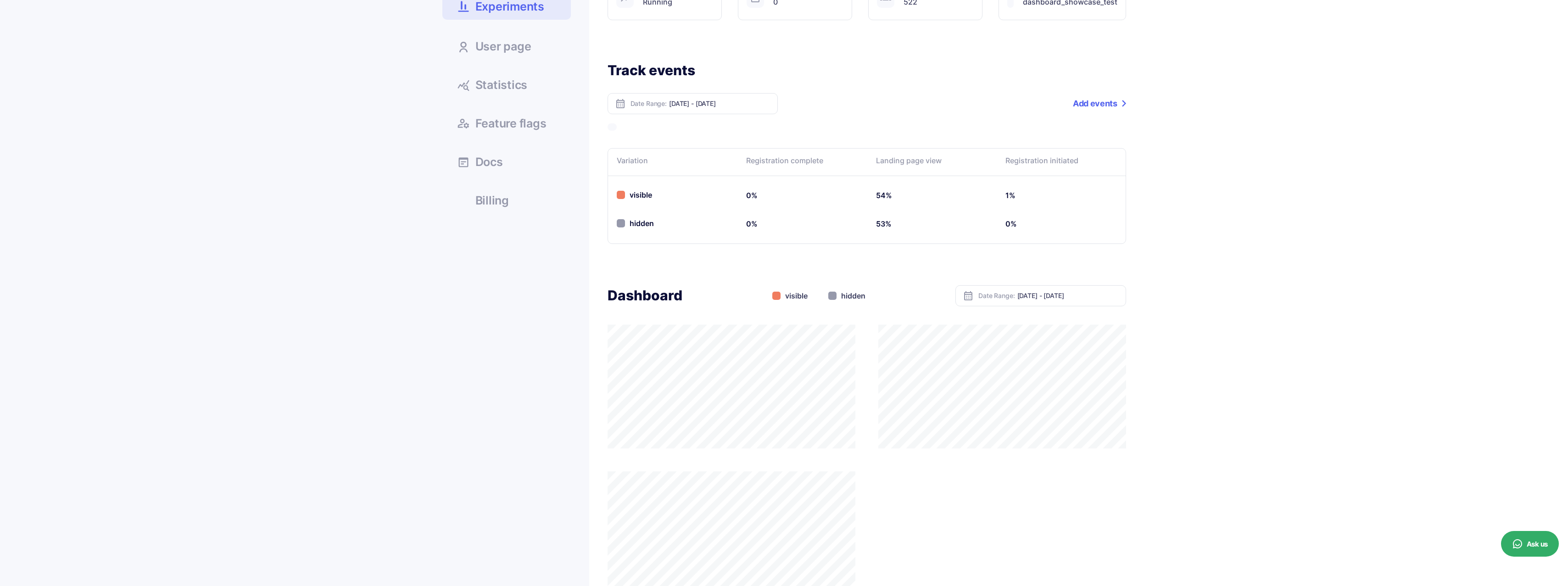
scroll to position [172, 0]
